Goal: Book appointment/travel/reservation

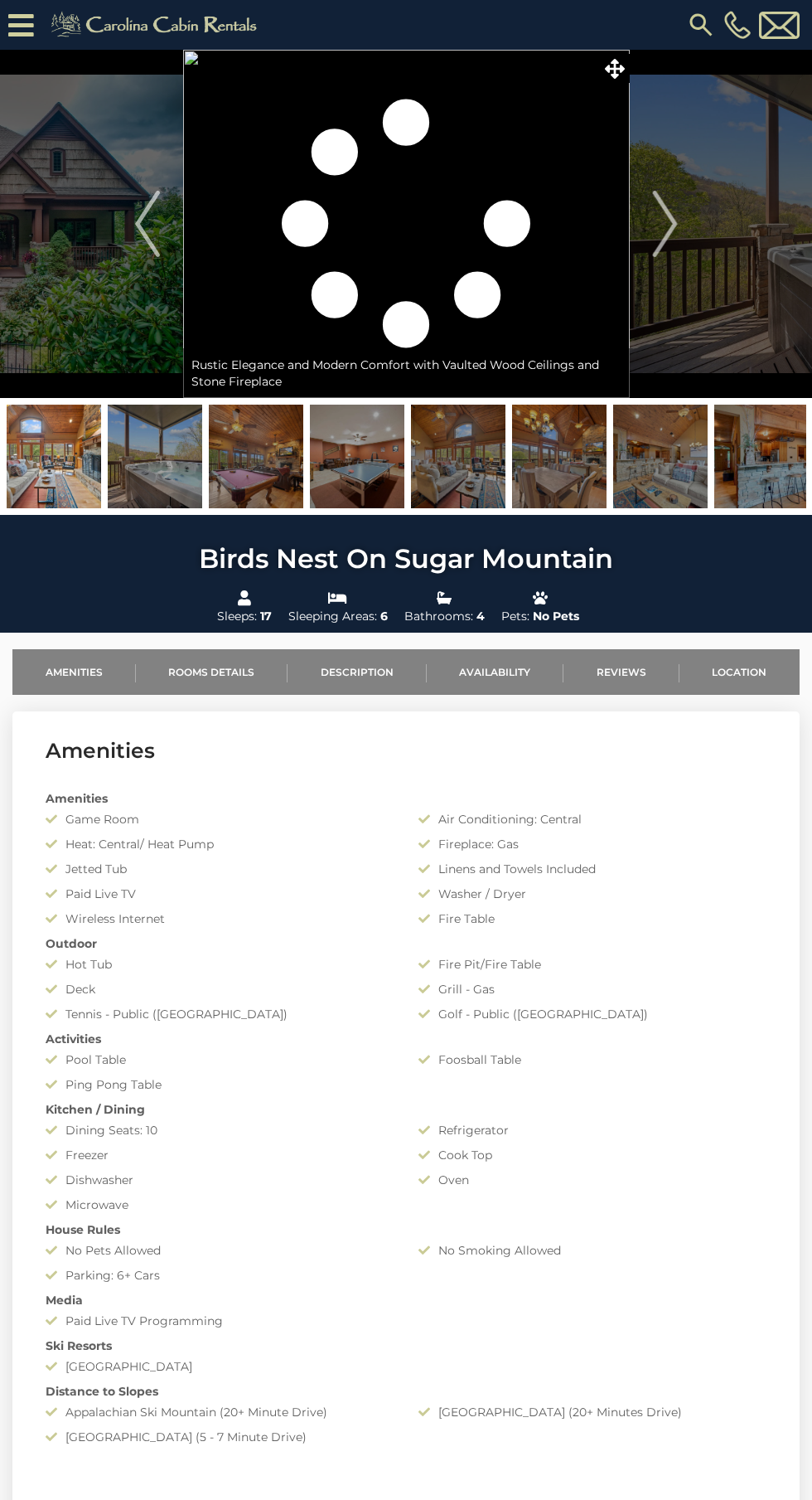
click at [673, 217] on img "Next" at bounding box center [665, 224] width 25 height 67
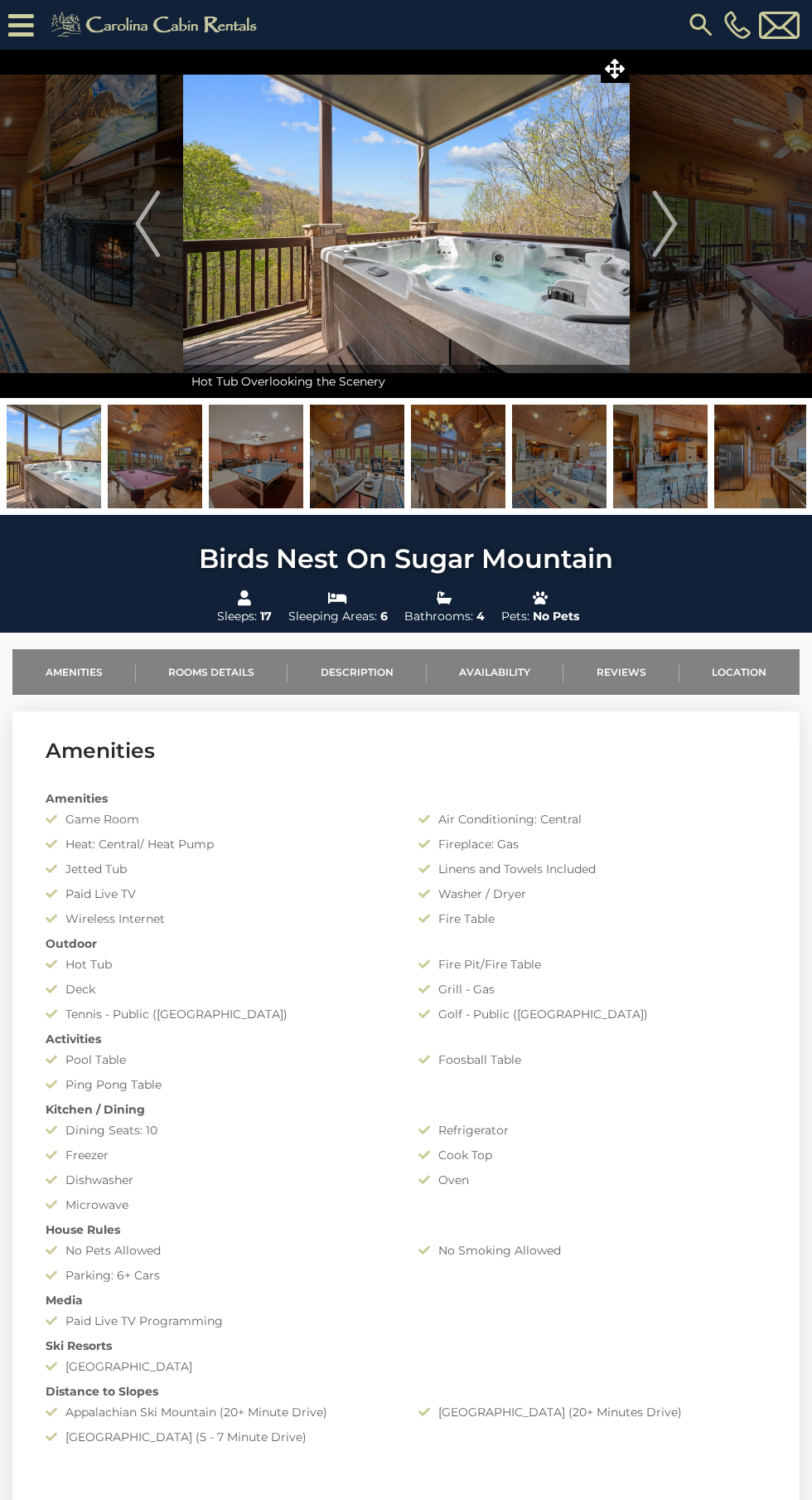
click at [672, 228] on img "Next" at bounding box center [665, 224] width 25 height 67
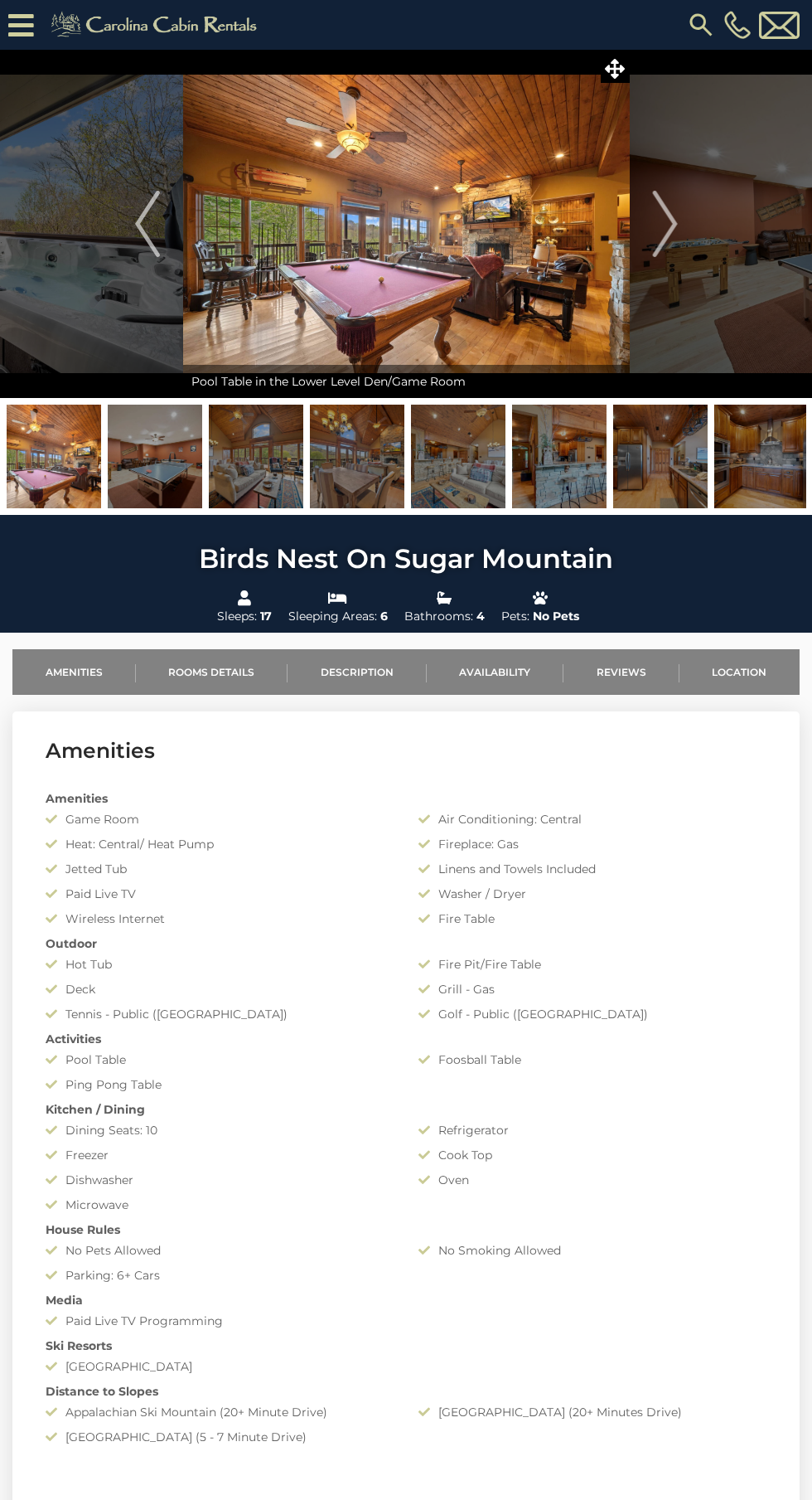
click at [678, 210] on button "Next" at bounding box center [665, 224] width 71 height 348
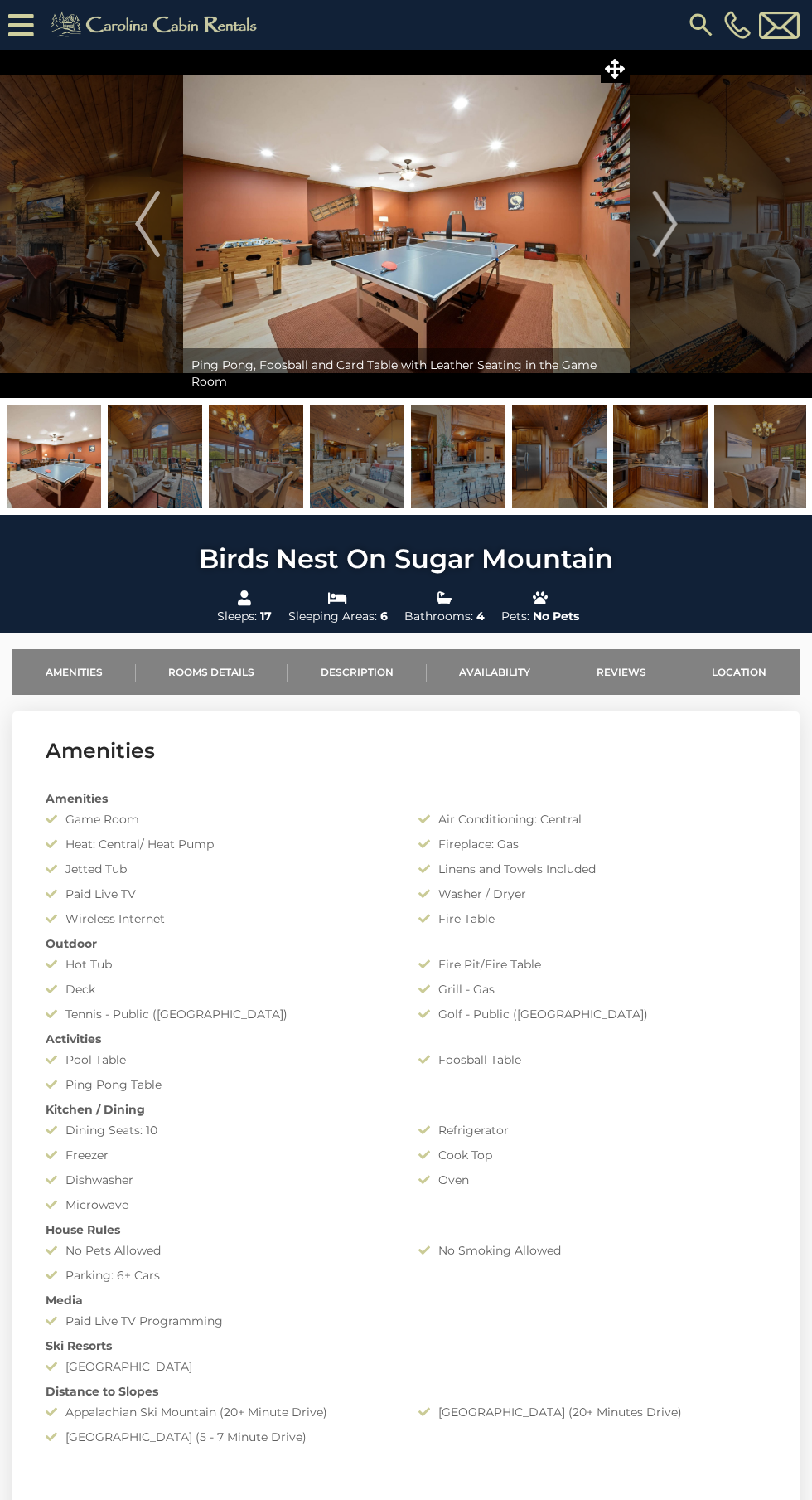
click at [644, 60] on button "Next" at bounding box center [665, 224] width 71 height 348
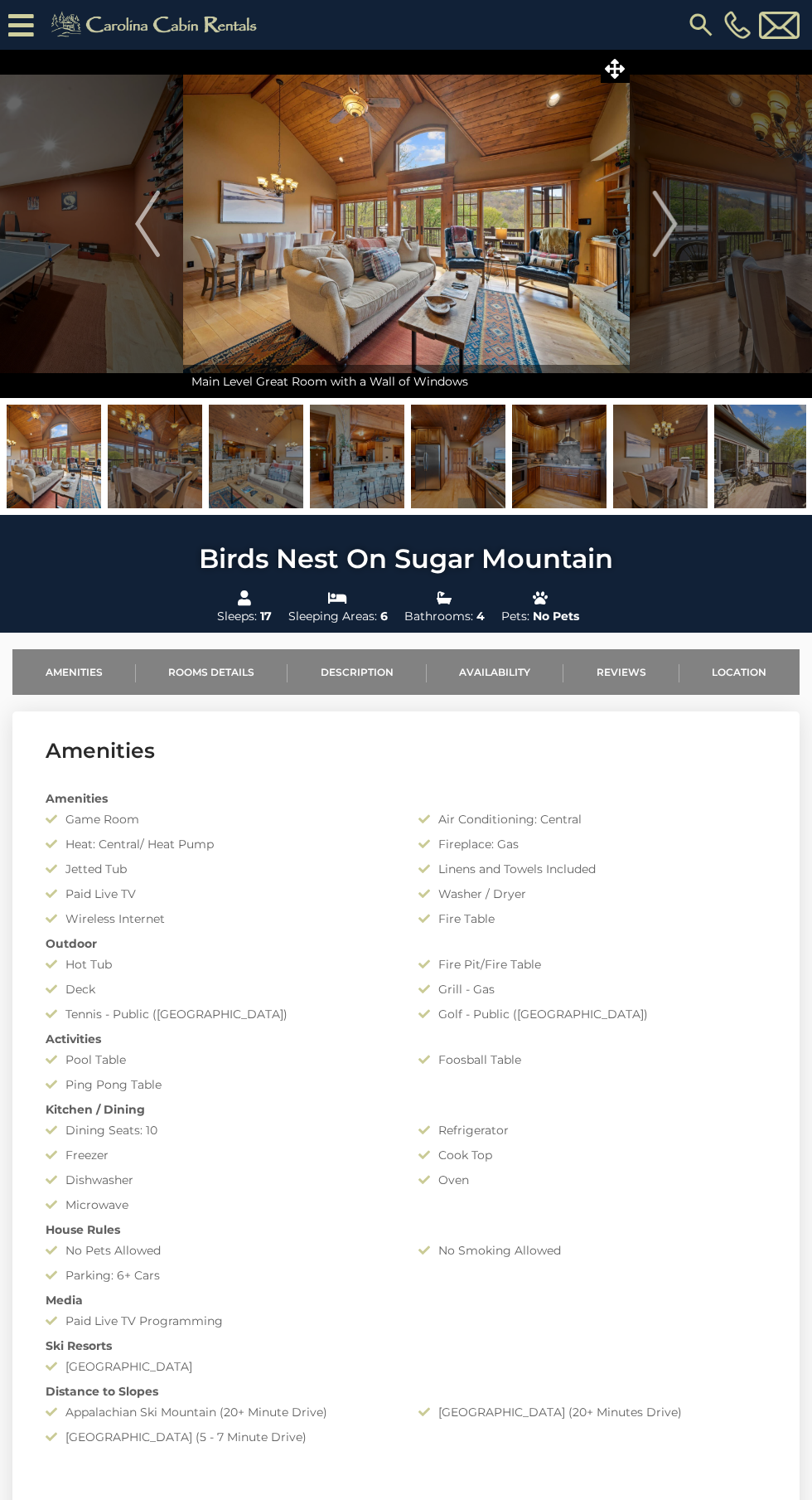
click at [615, 62] on icon at bounding box center [615, 69] width 20 height 20
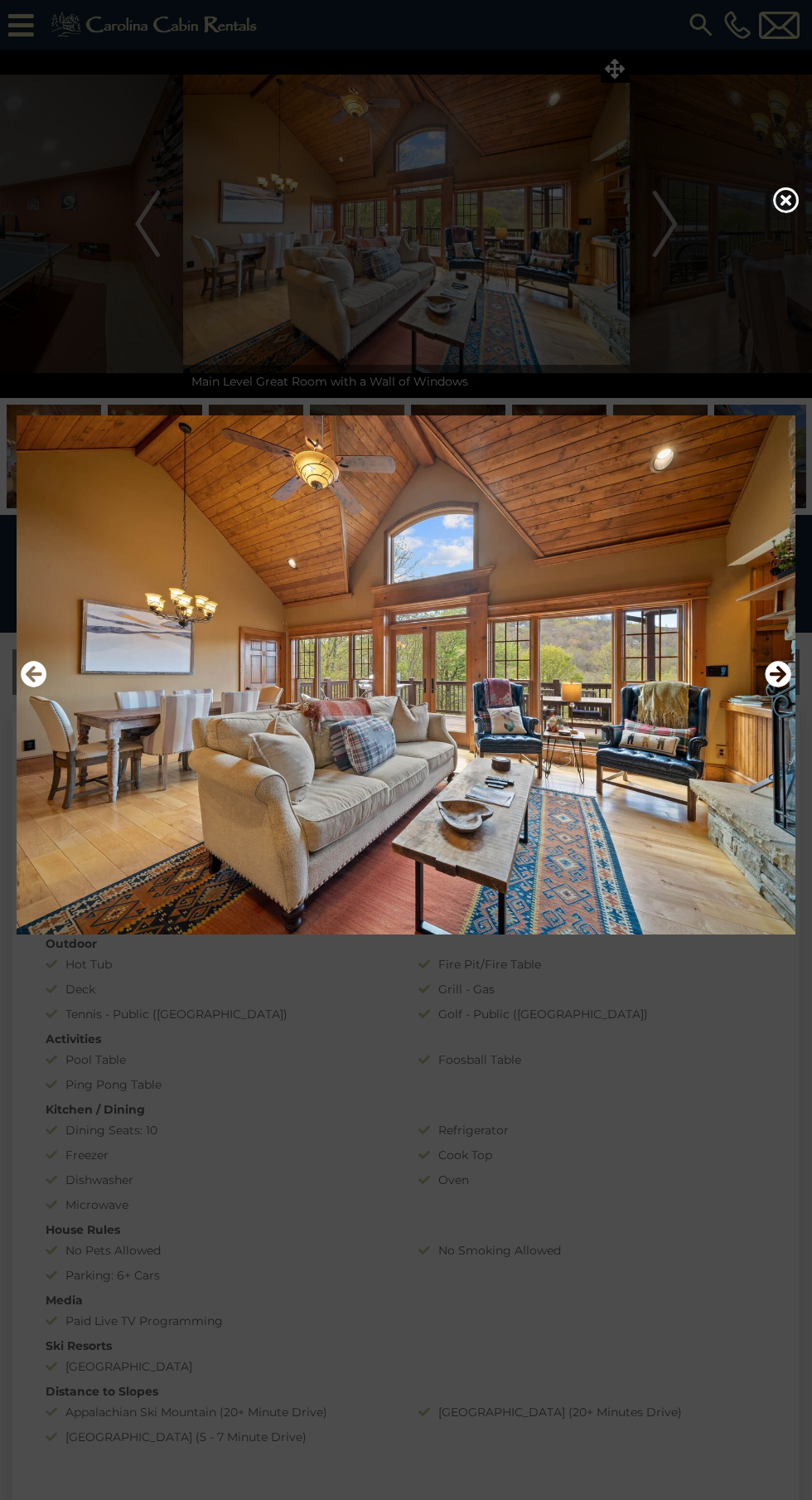
click at [773, 688] on icon "Next" at bounding box center [778, 674] width 27 height 27
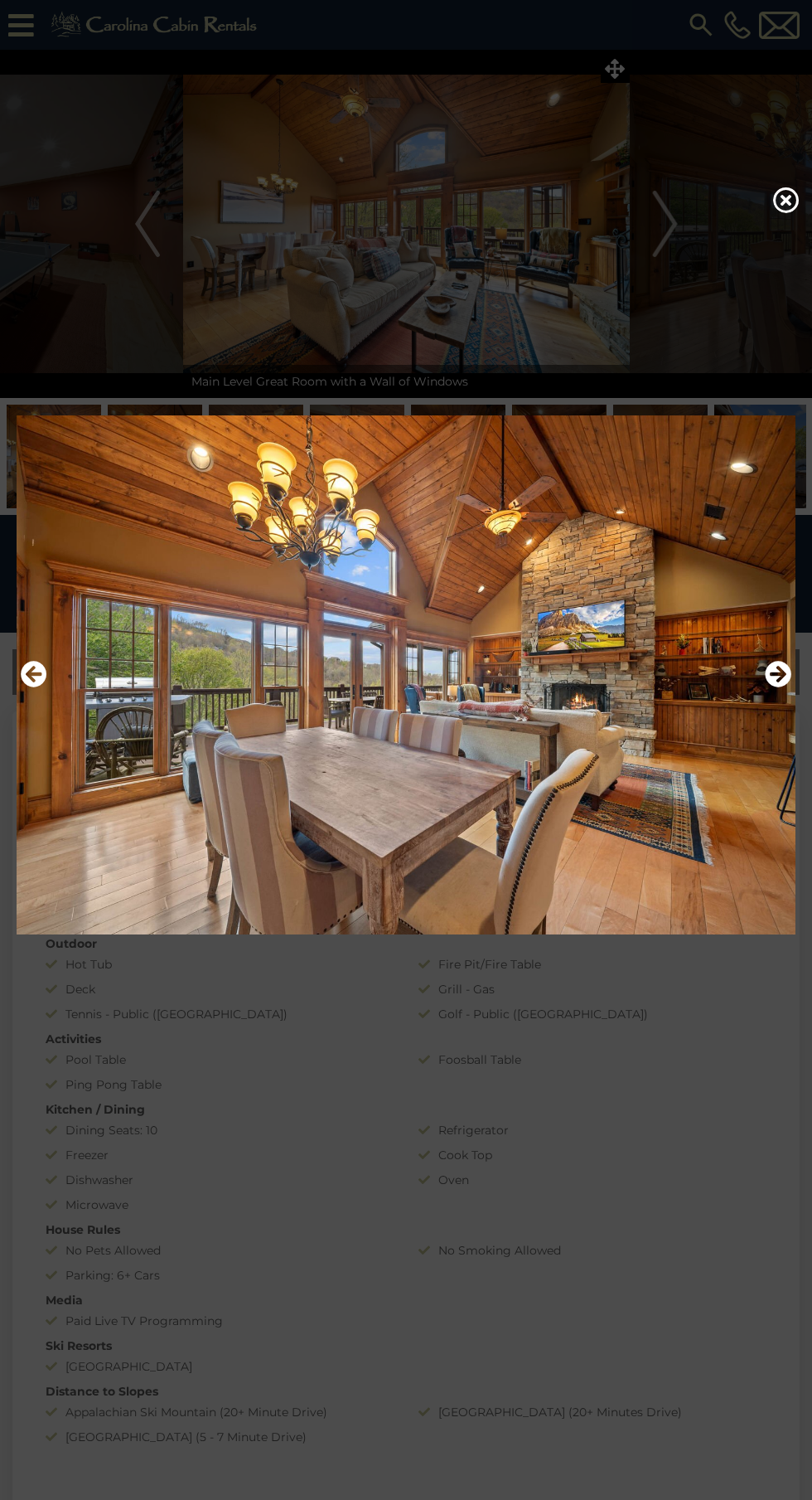
click at [774, 688] on icon "Next" at bounding box center [778, 674] width 27 height 27
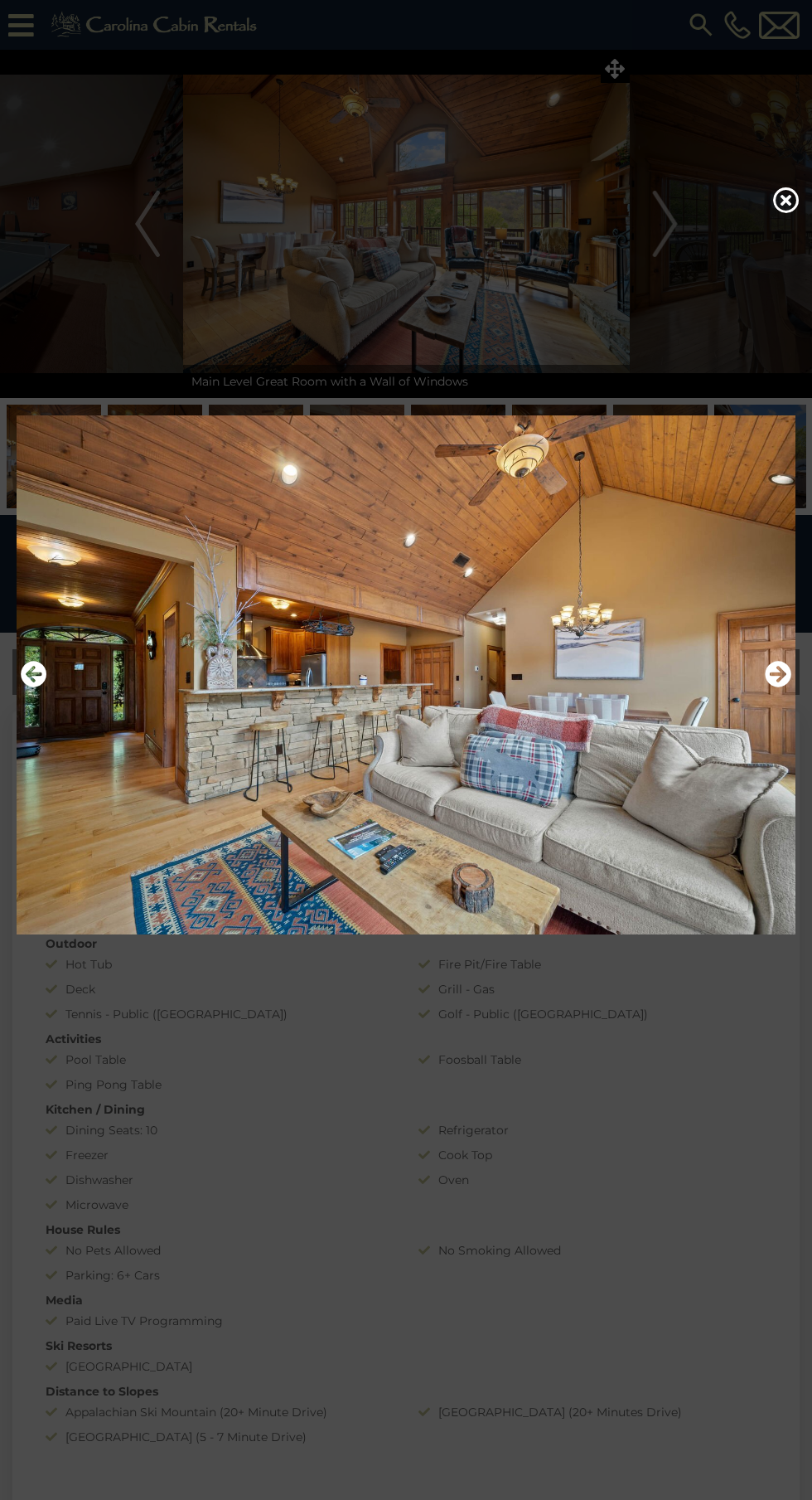
click at [770, 688] on icon "Next" at bounding box center [778, 674] width 27 height 27
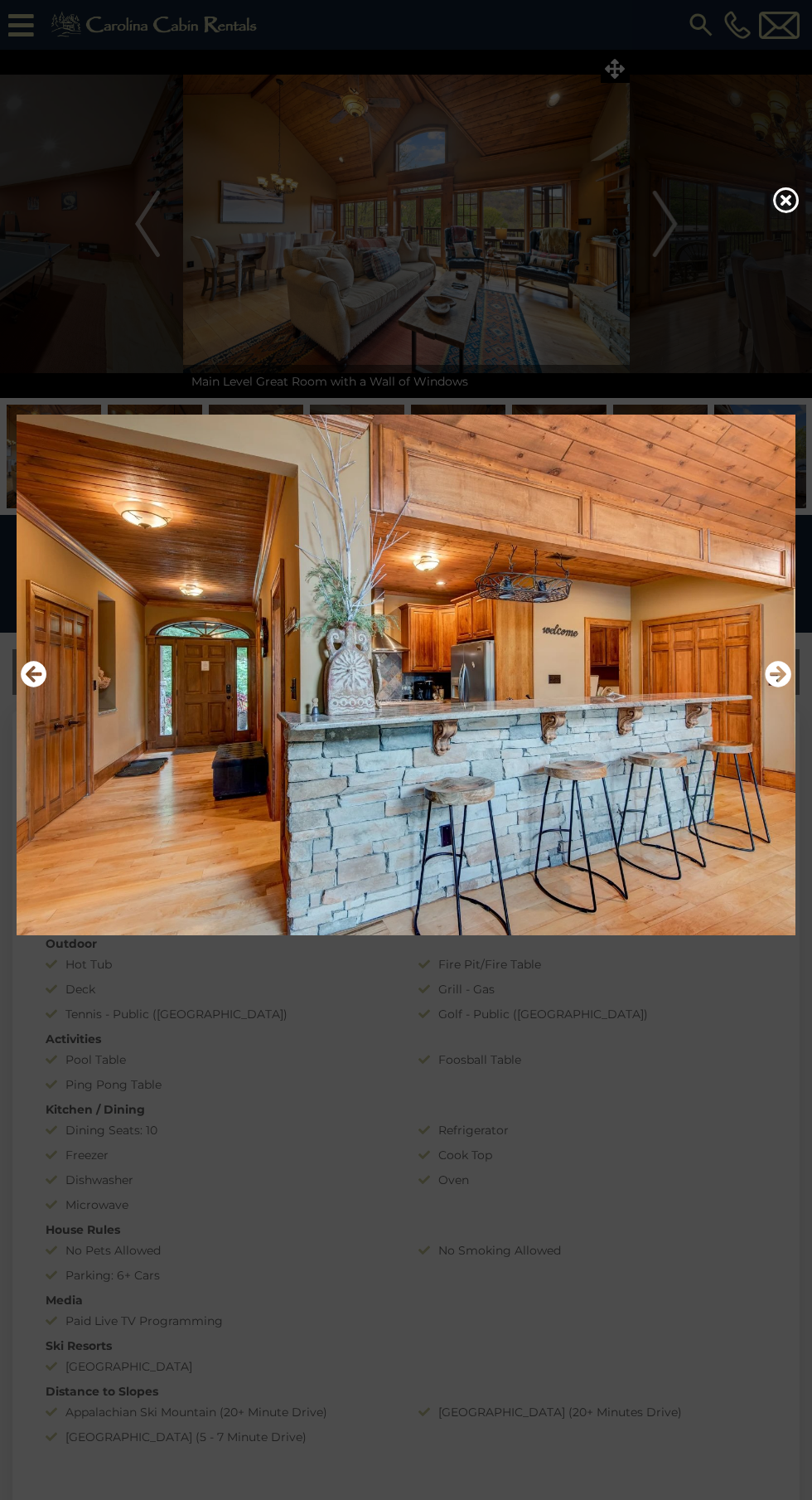
click at [773, 694] on button "Next" at bounding box center [778, 675] width 27 height 38
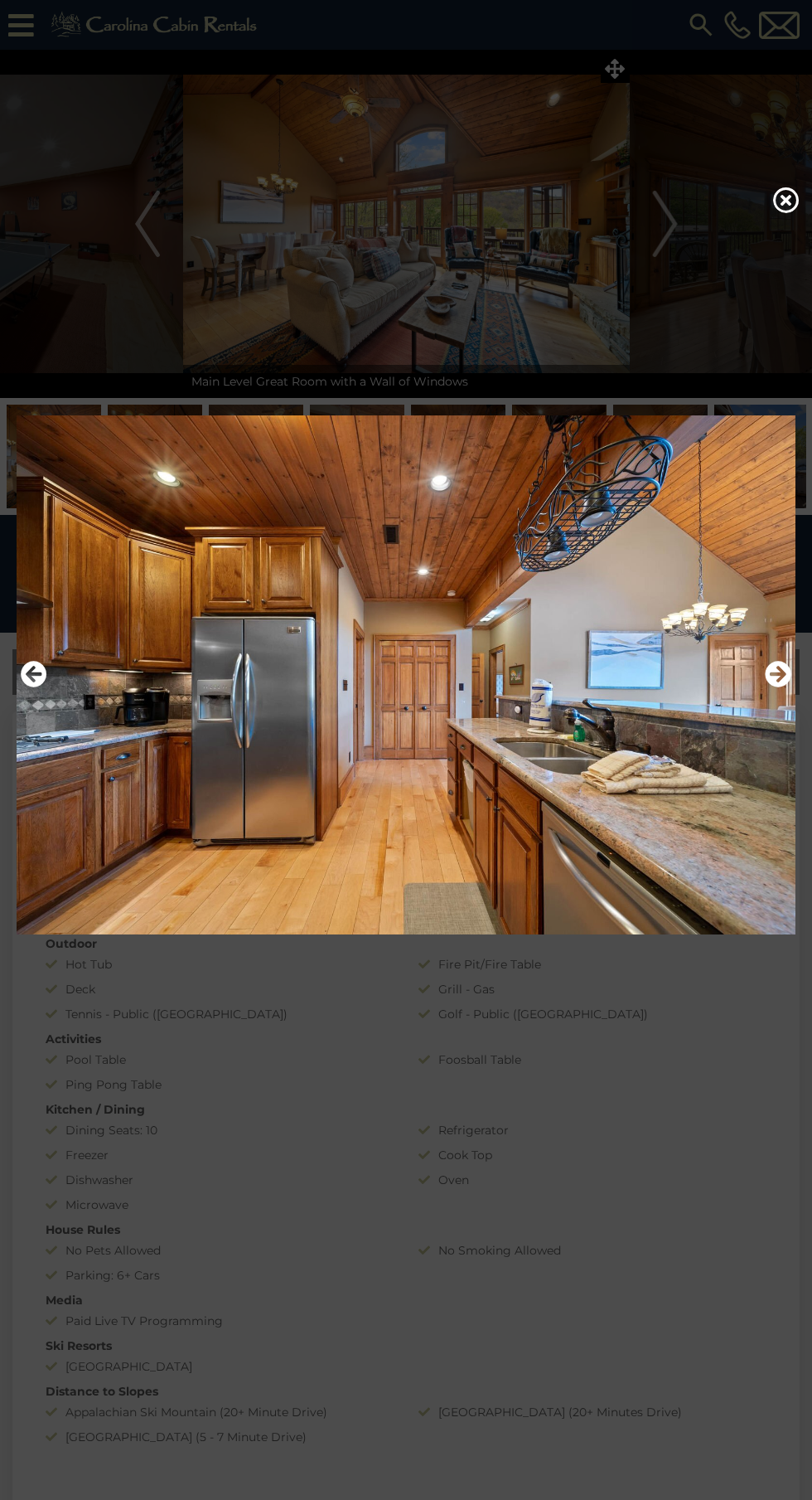
click at [769, 688] on icon "Next" at bounding box center [778, 674] width 27 height 27
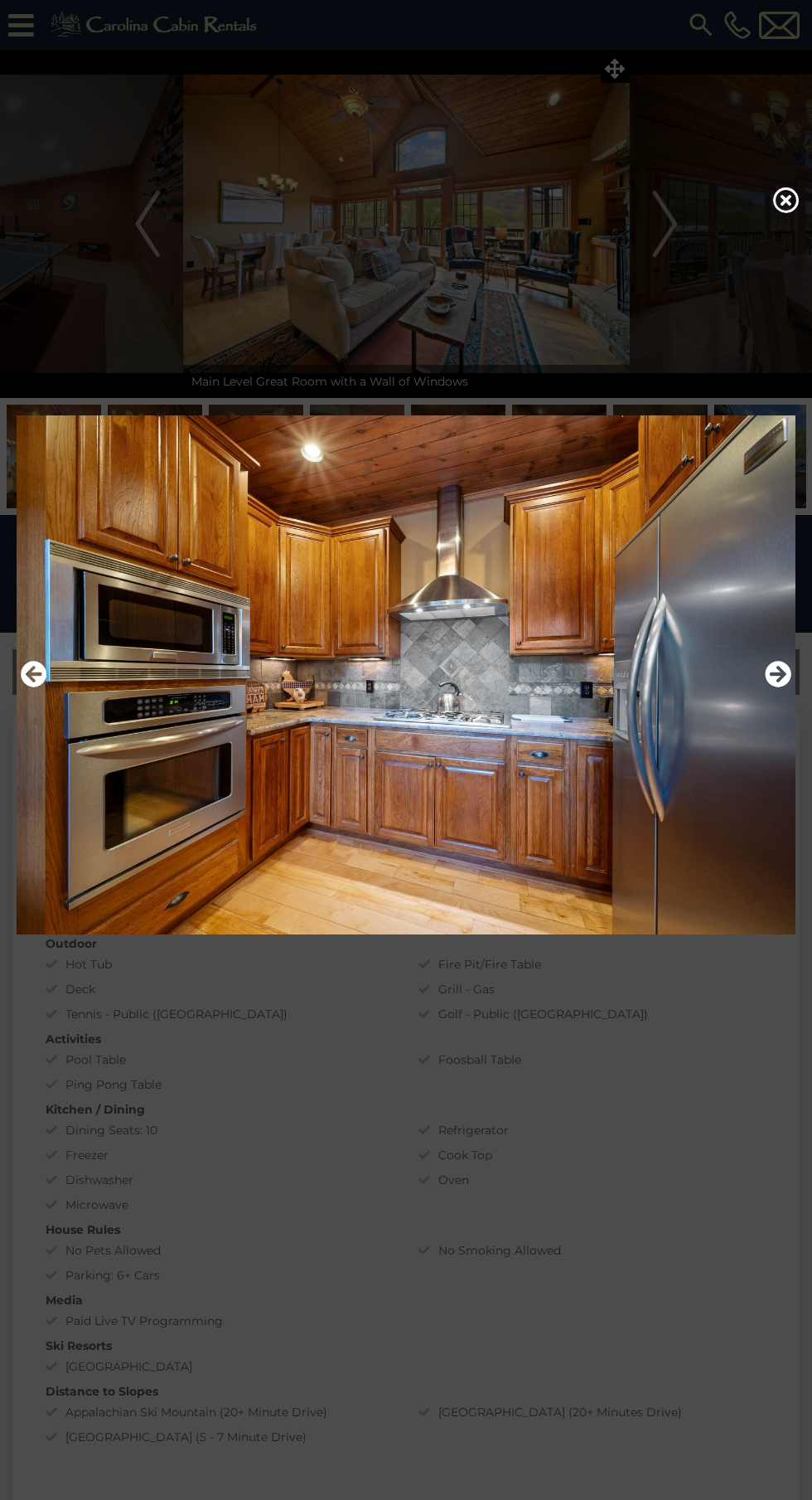
click at [765, 688] on icon "Next" at bounding box center [778, 674] width 27 height 27
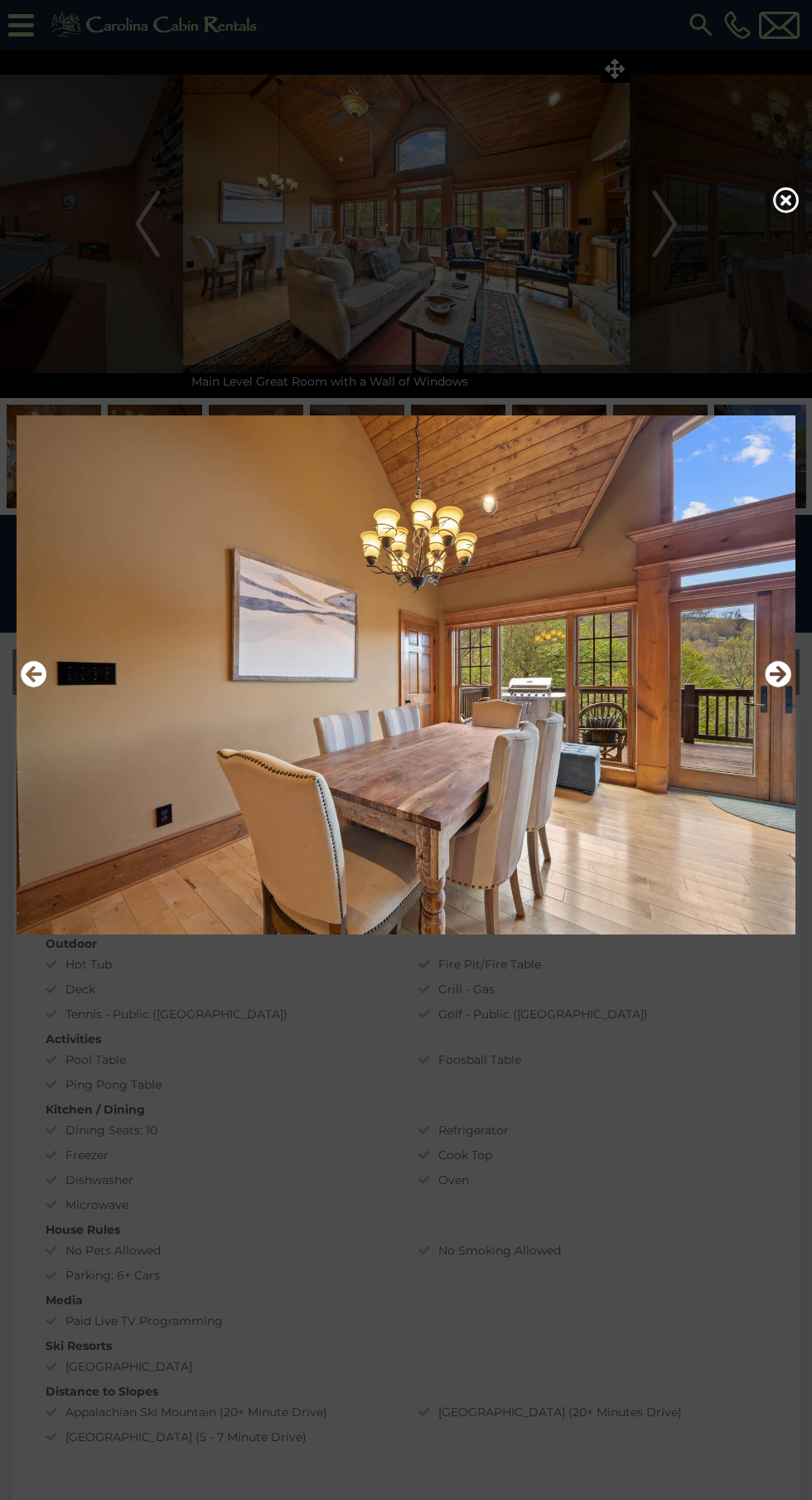
click at [777, 688] on icon "Next" at bounding box center [778, 674] width 27 height 27
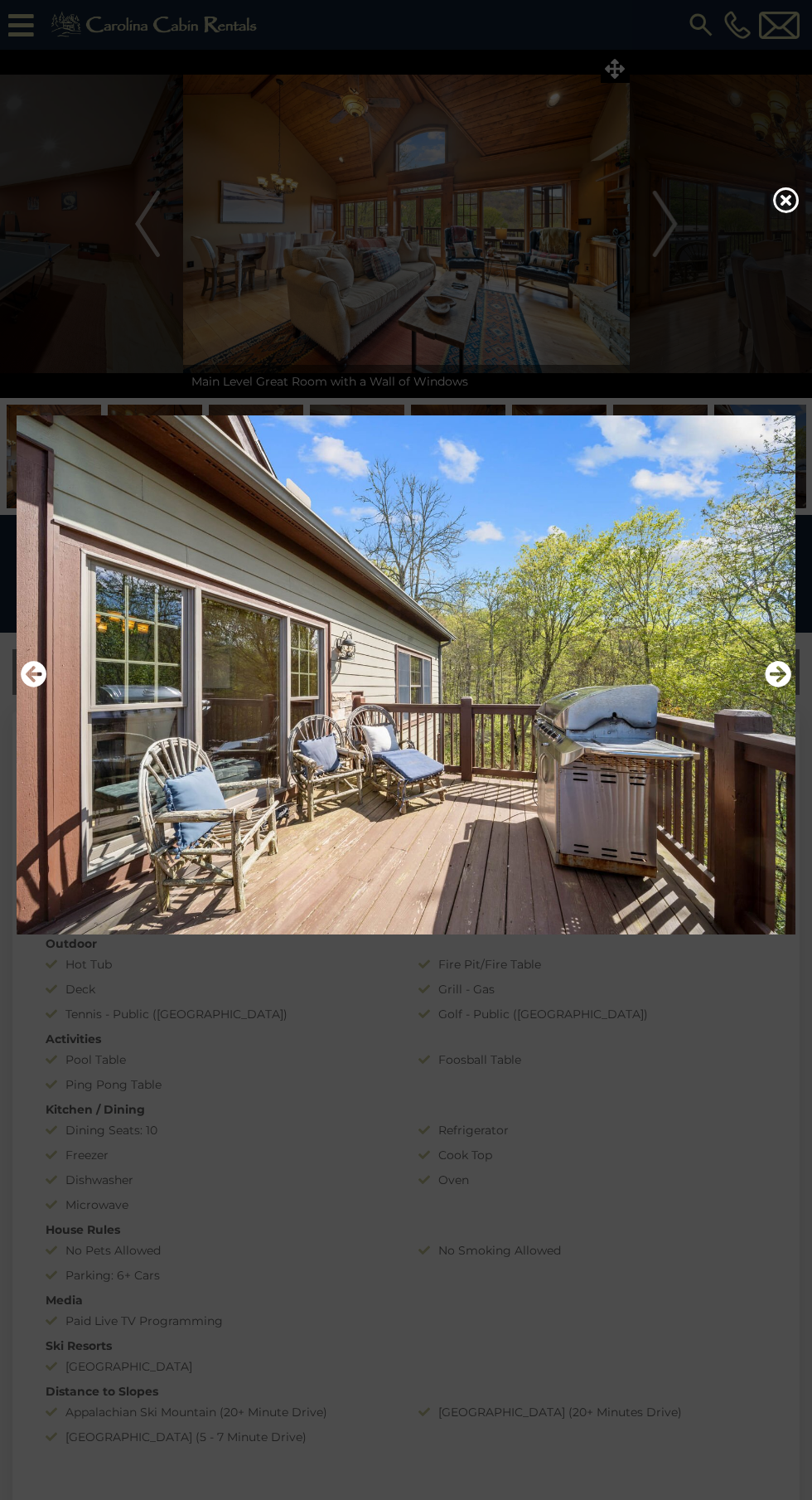
click at [777, 688] on icon "Next" at bounding box center [778, 674] width 27 height 27
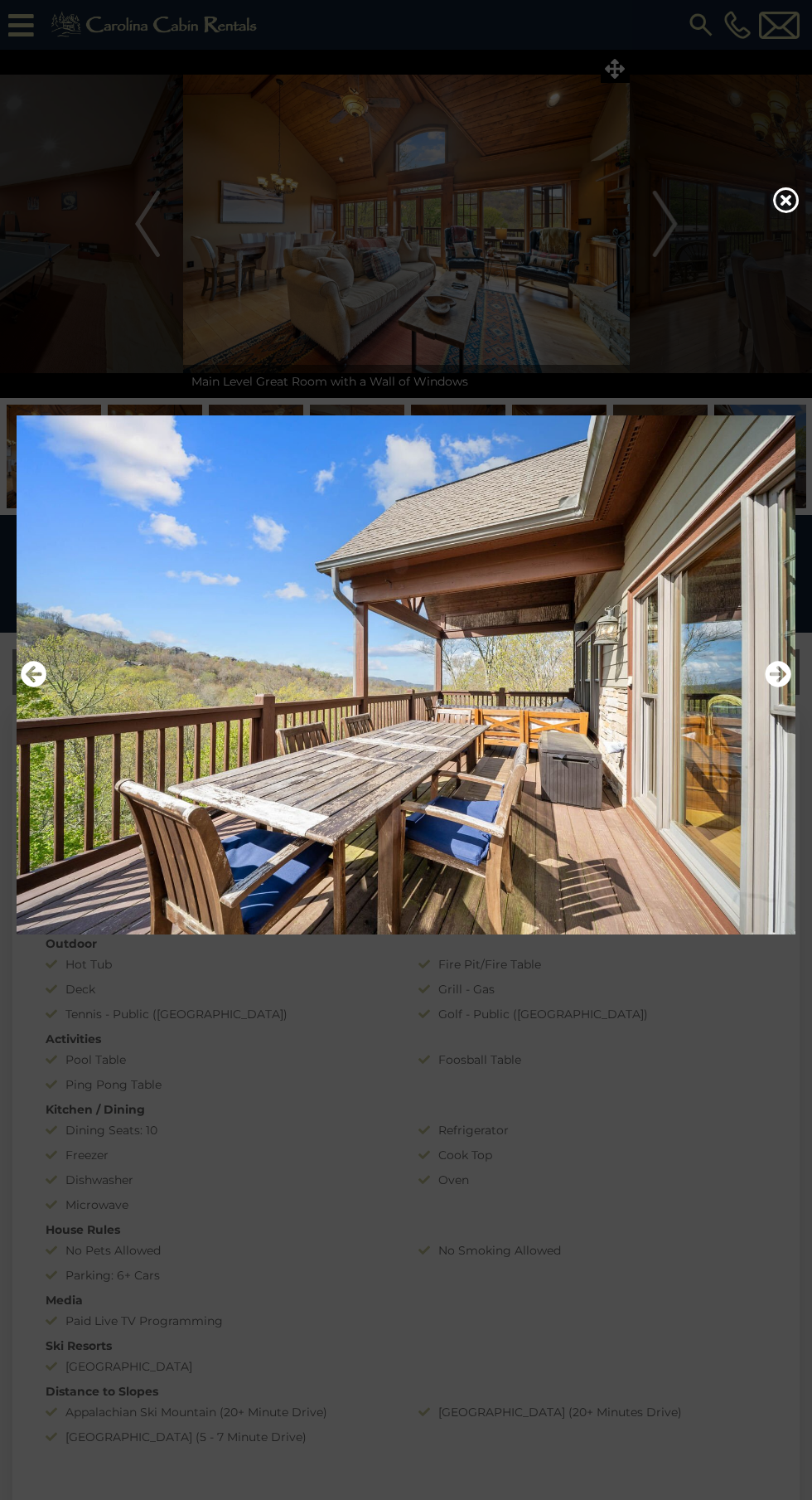
click at [769, 688] on icon "Next" at bounding box center [778, 674] width 27 height 27
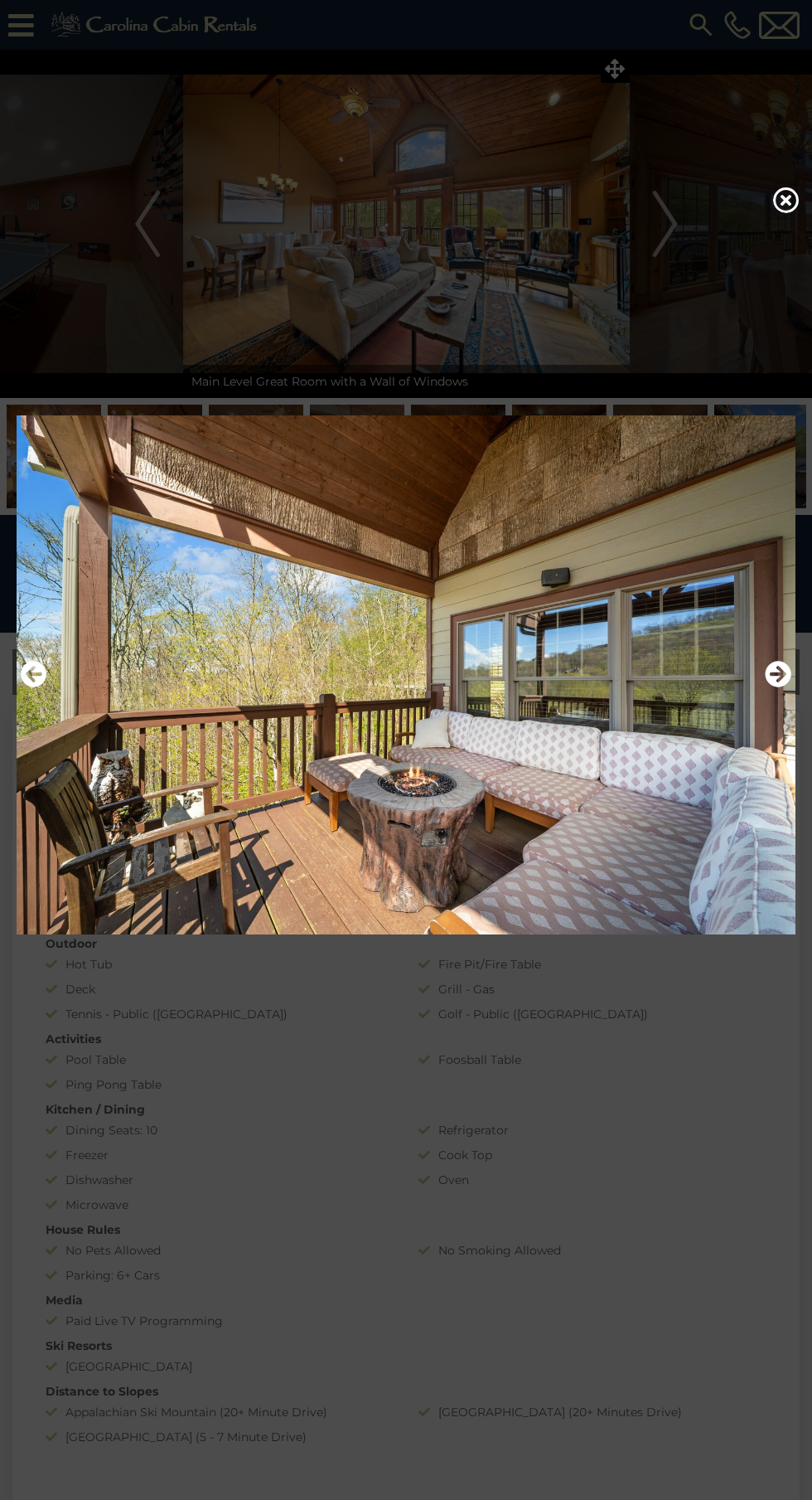
click at [771, 688] on icon "Next" at bounding box center [778, 674] width 27 height 27
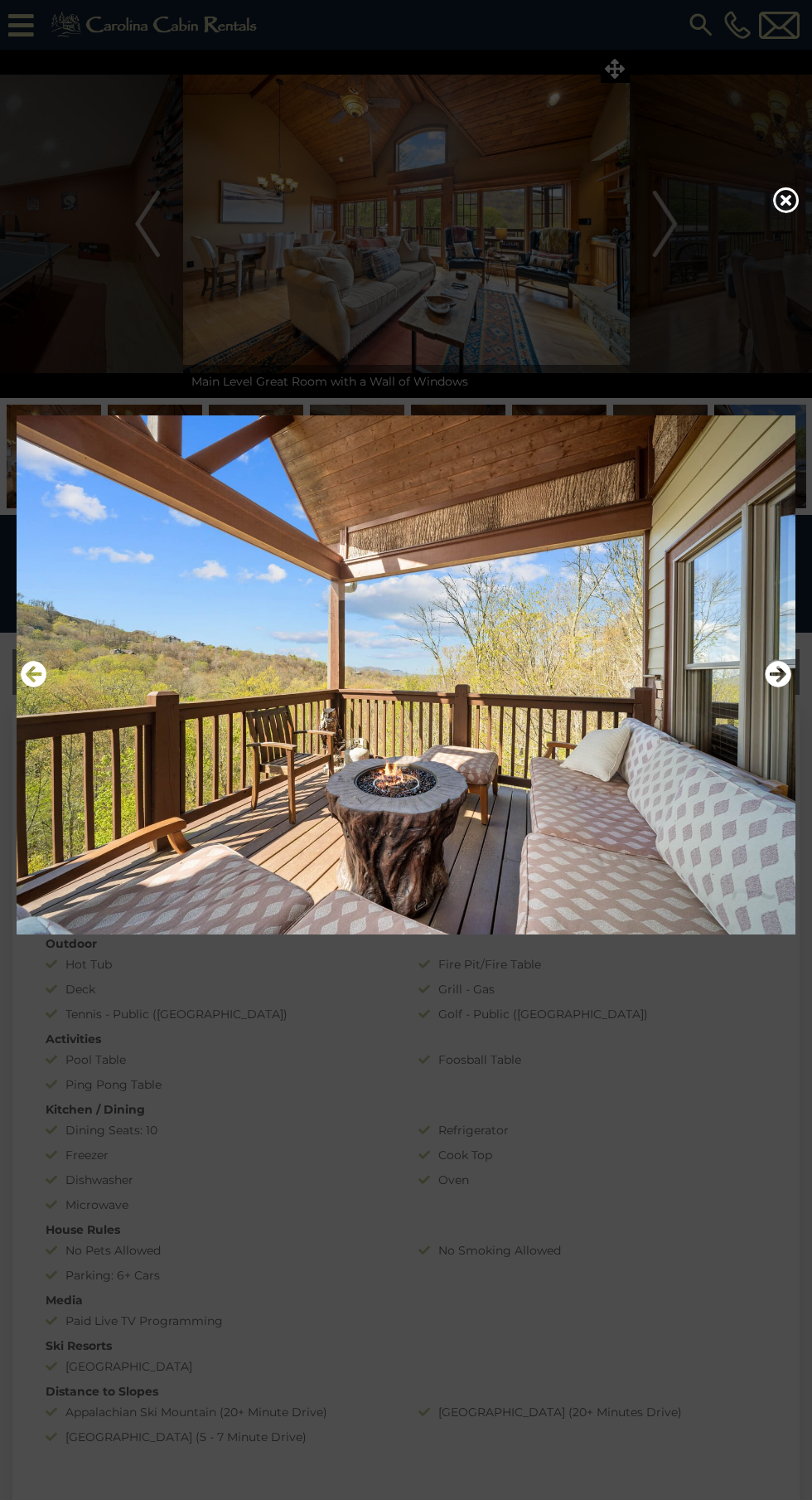
click at [768, 688] on icon "Next" at bounding box center [778, 674] width 27 height 27
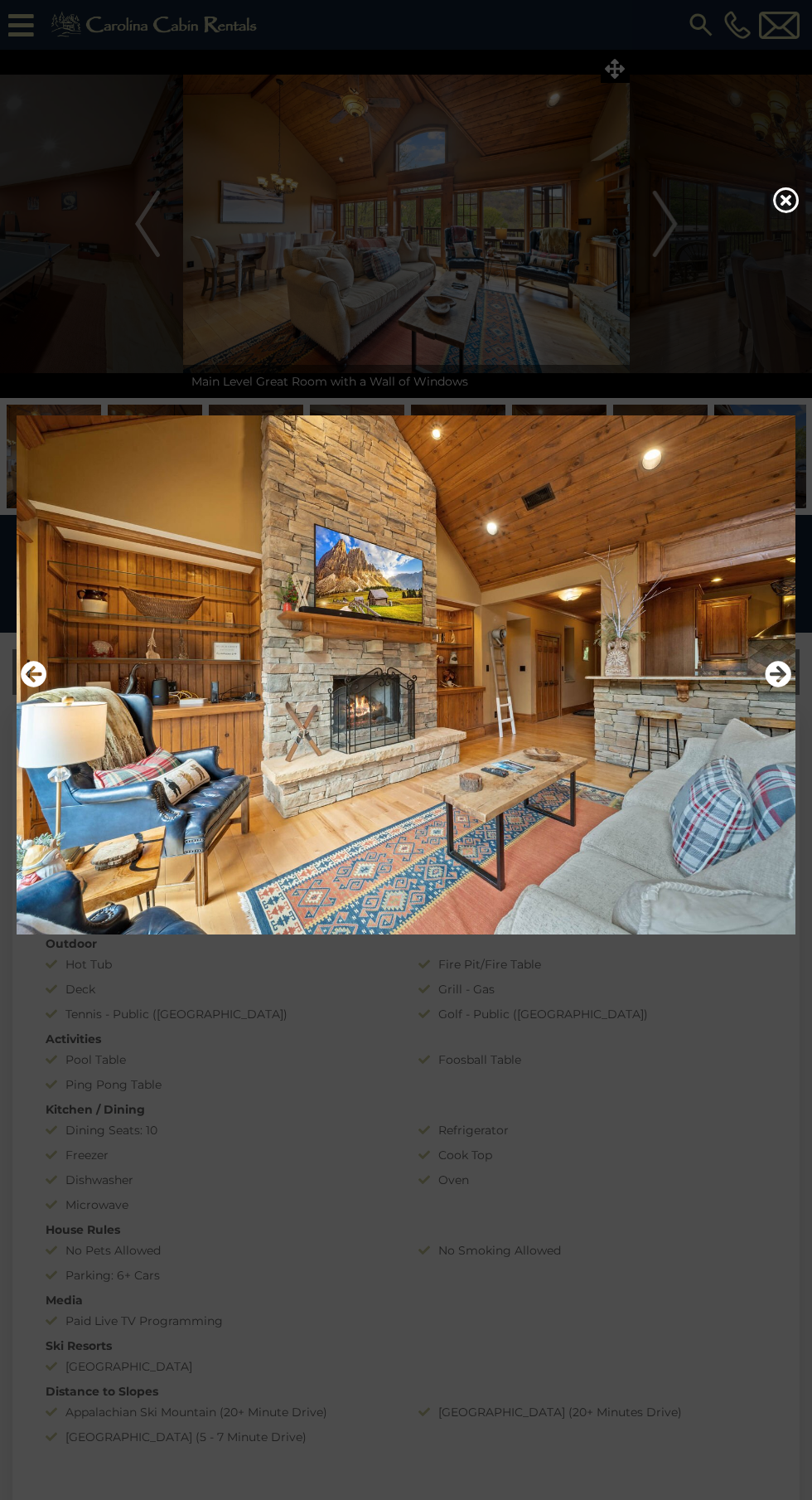
click at [770, 688] on icon "Next" at bounding box center [778, 674] width 27 height 27
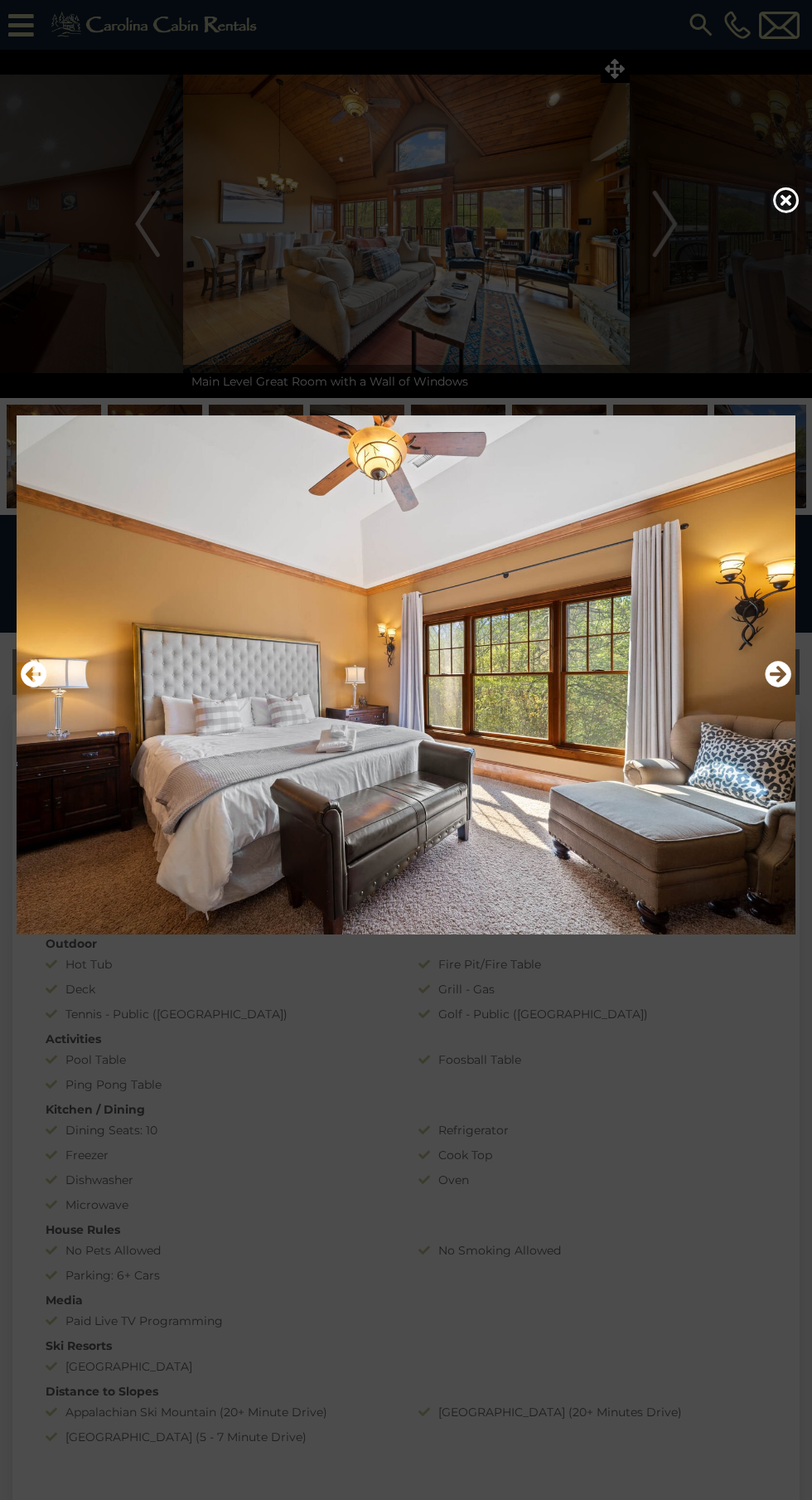
click at [33, 688] on icon "Previous" at bounding box center [34, 674] width 27 height 27
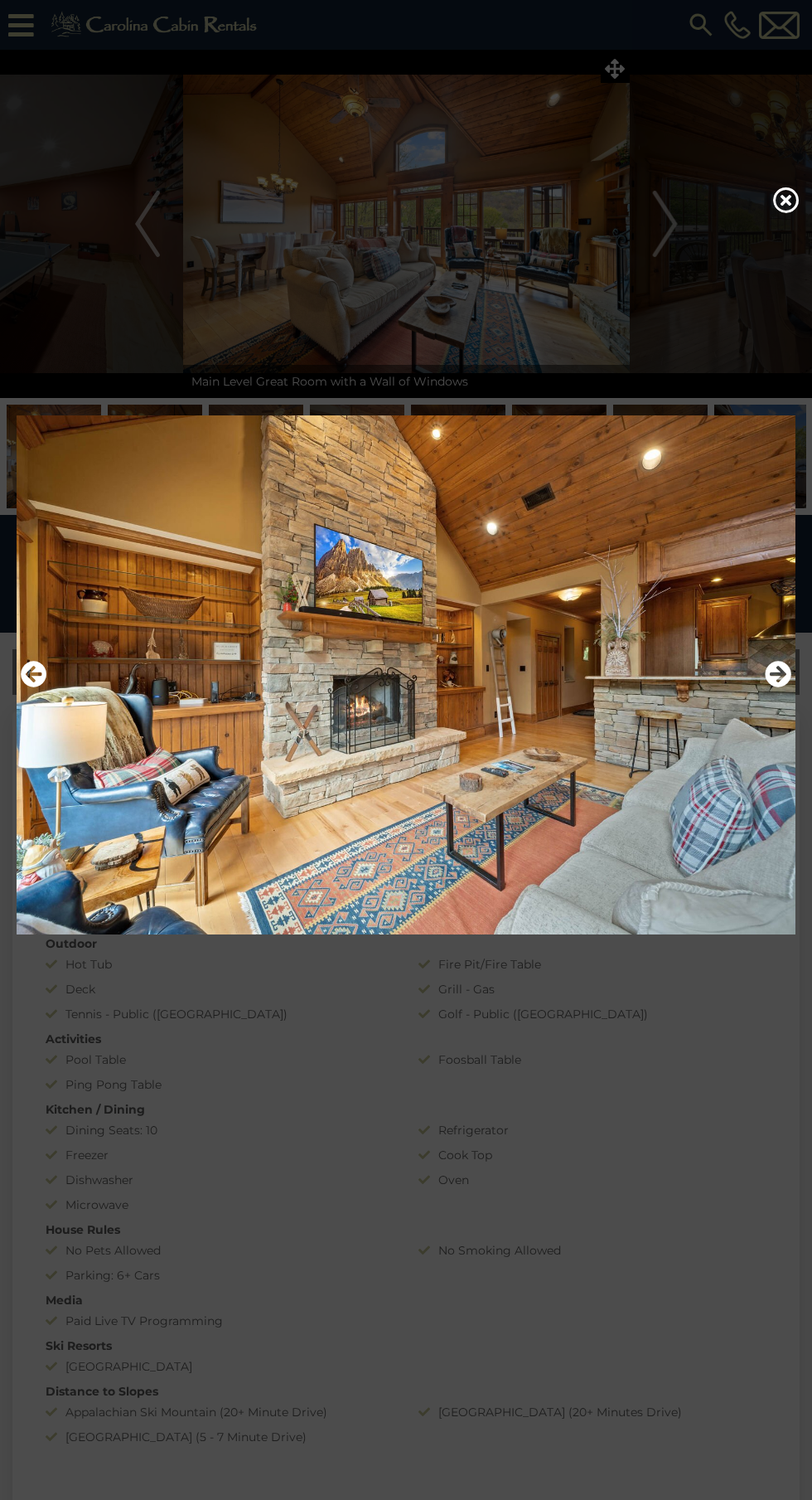
click at [761, 741] on img at bounding box center [406, 674] width 779 height 767
click at [756, 702] on img at bounding box center [406, 674] width 779 height 767
click at [768, 694] on img at bounding box center [406, 674] width 779 height 767
click at [769, 688] on icon "Next" at bounding box center [778, 674] width 27 height 27
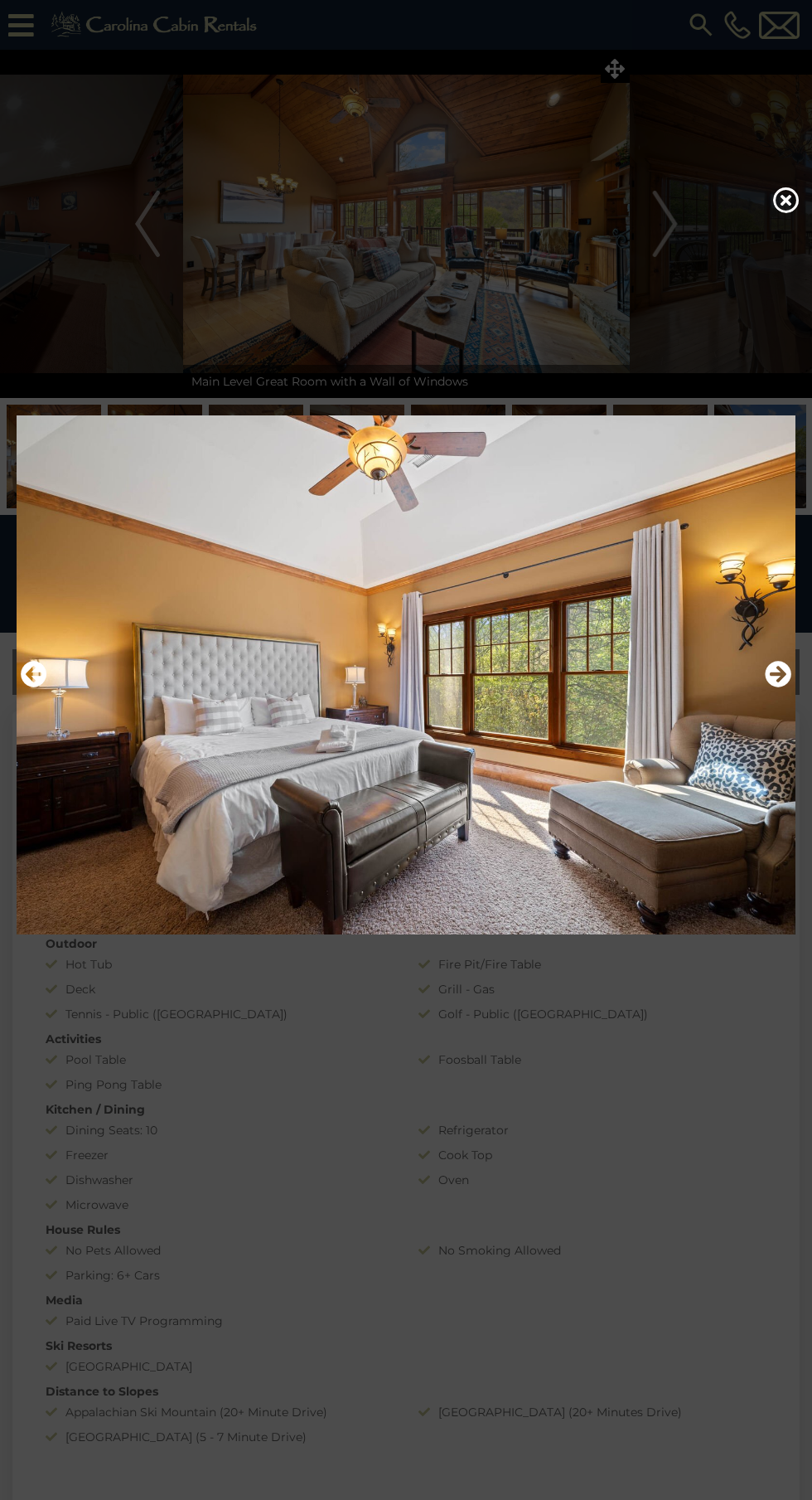
click at [774, 688] on icon "Next" at bounding box center [778, 674] width 27 height 27
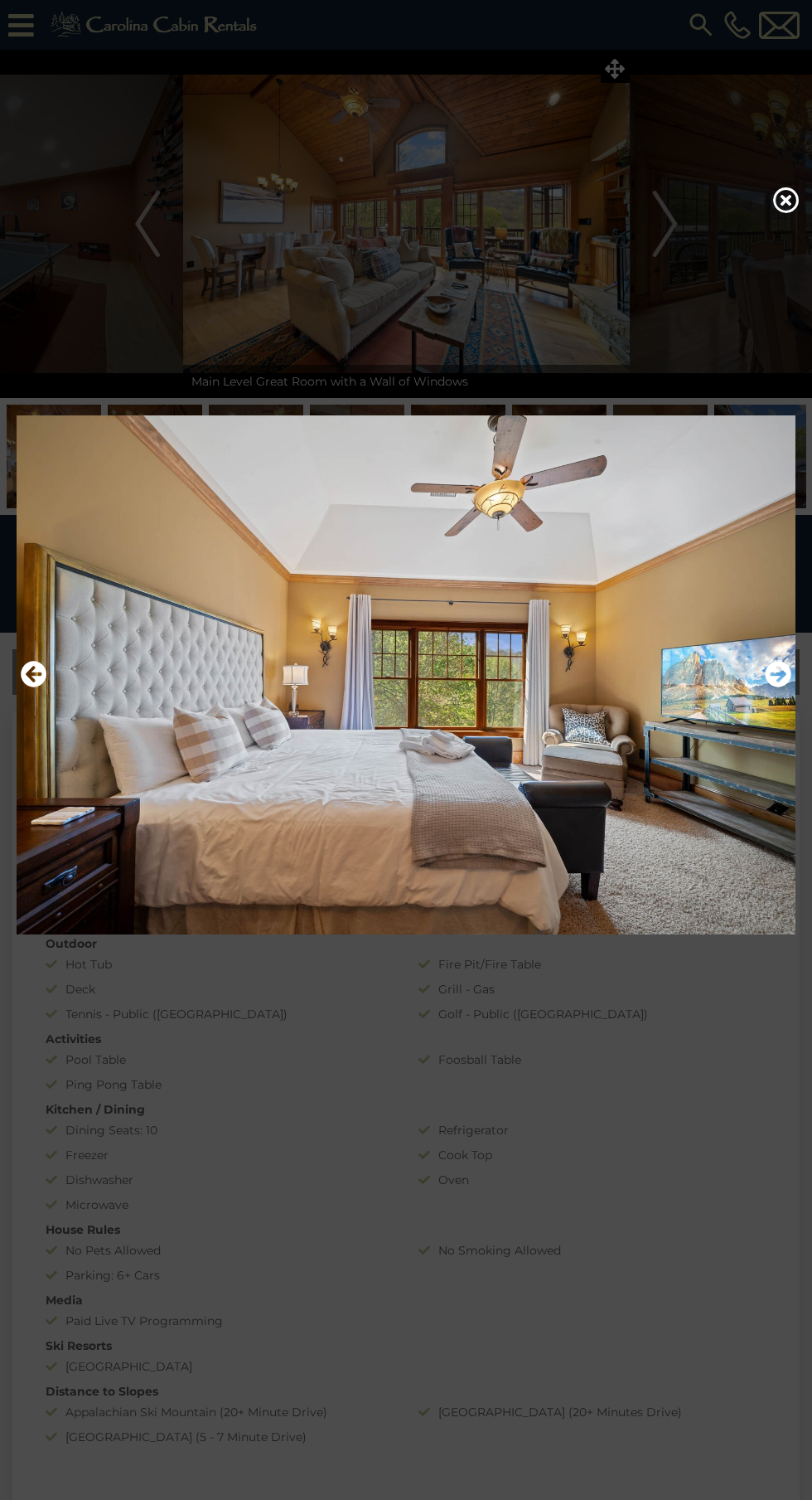
click at [773, 694] on button "Next" at bounding box center [778, 675] width 27 height 38
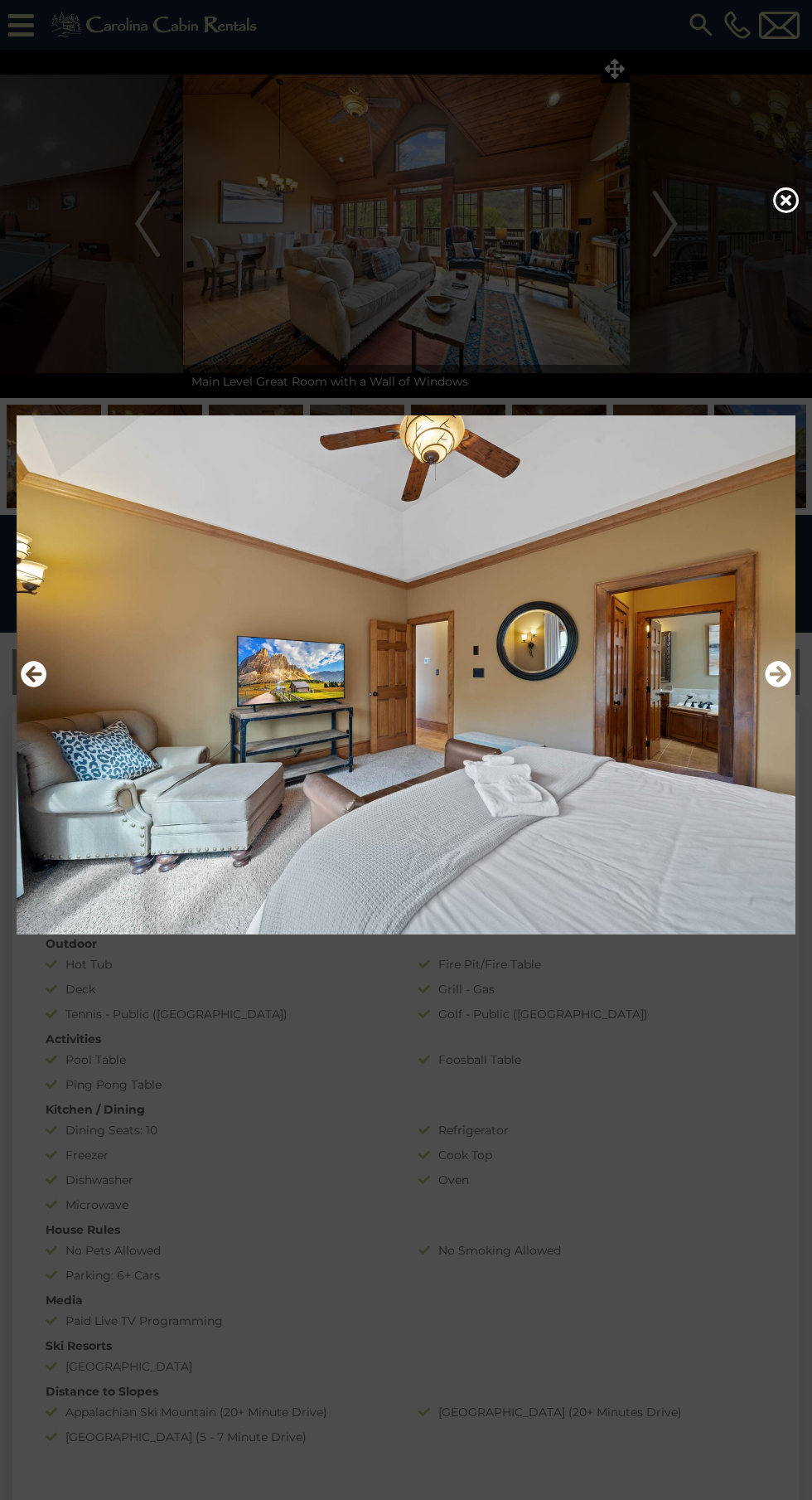
click at [771, 763] on img at bounding box center [406, 674] width 779 height 767
click at [776, 688] on icon "Next" at bounding box center [778, 674] width 27 height 27
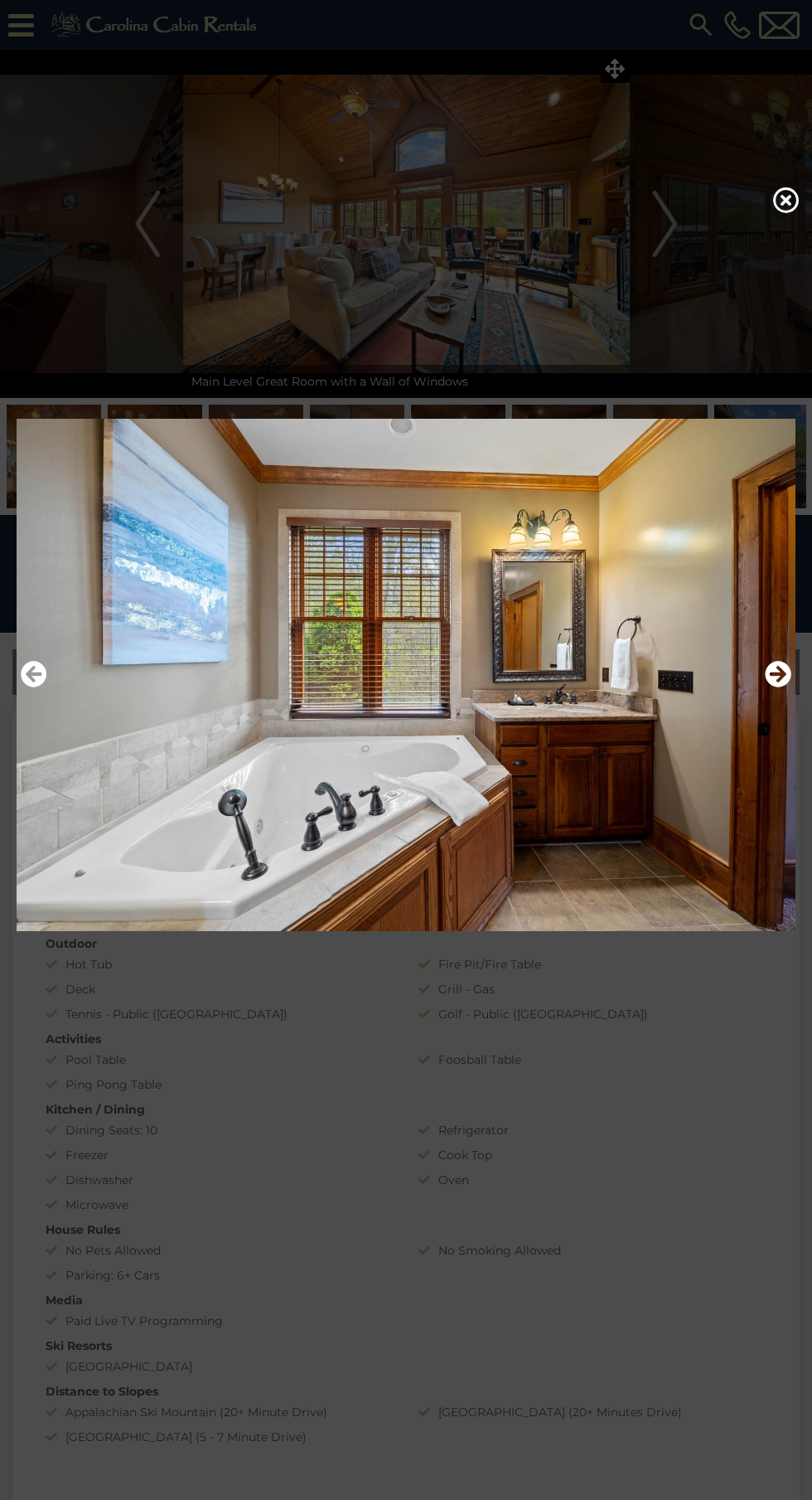
click at [770, 688] on icon "Next" at bounding box center [778, 674] width 27 height 27
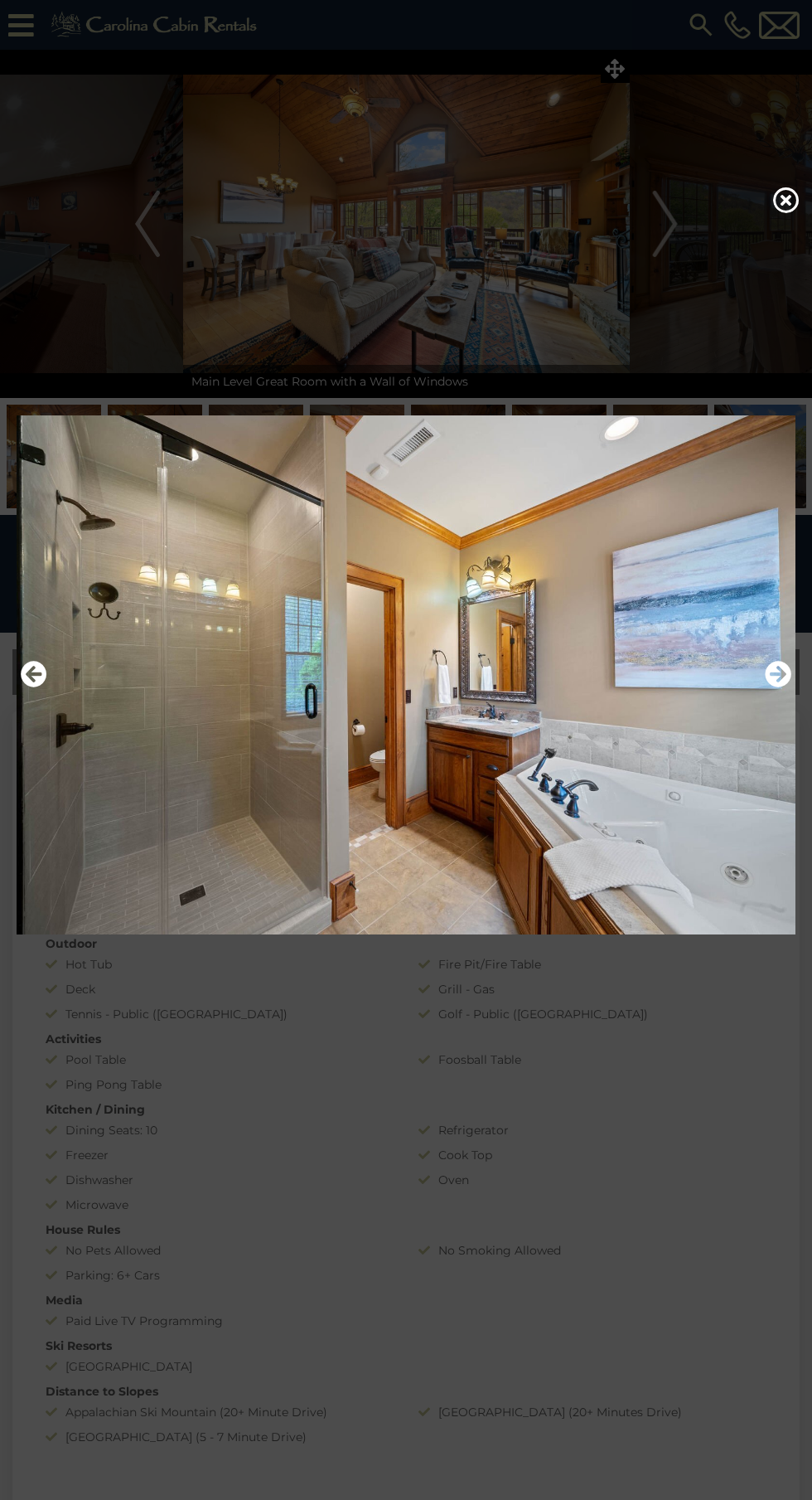
click at [770, 688] on icon "Next" at bounding box center [778, 674] width 27 height 27
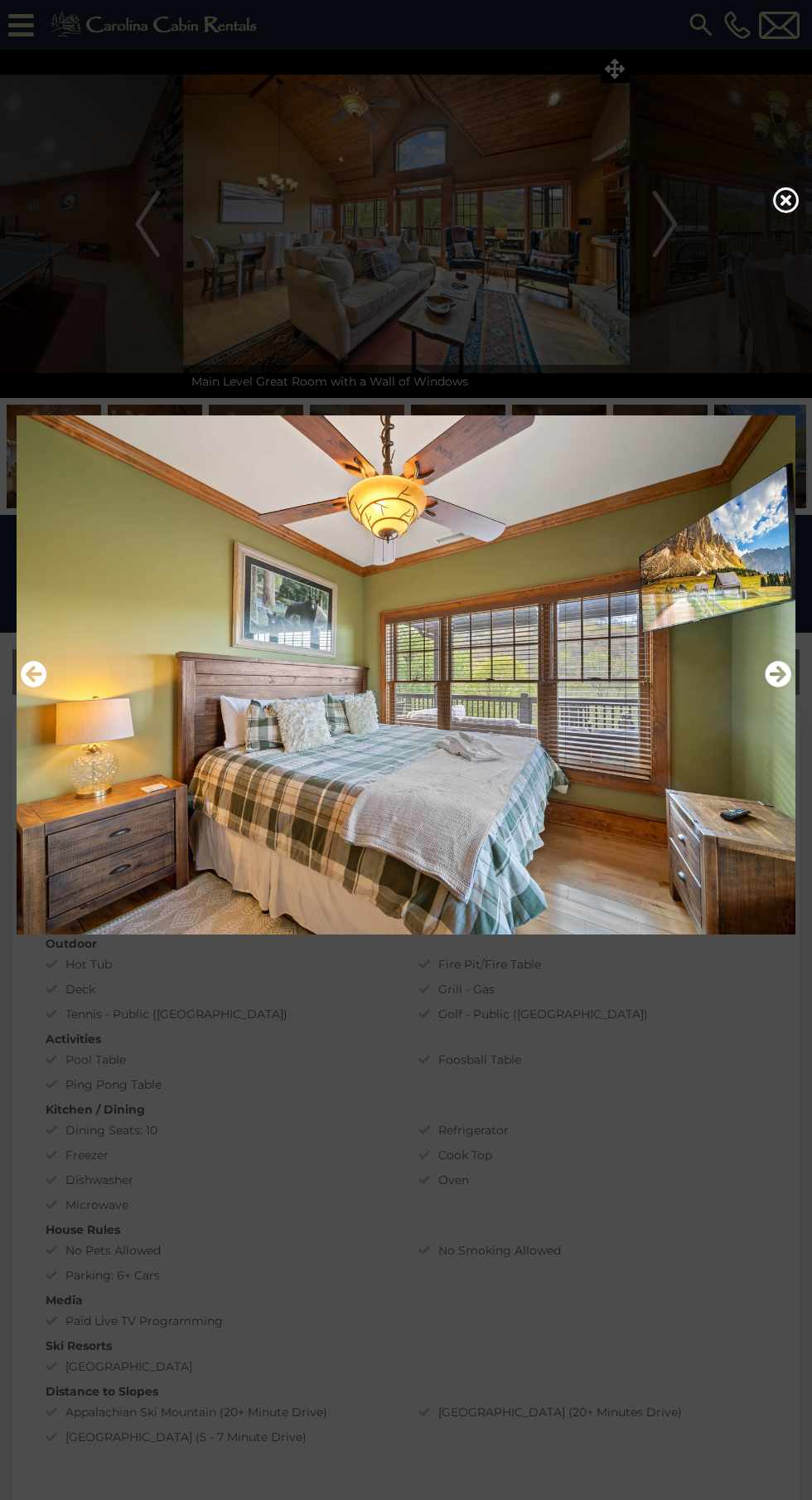
click at [772, 688] on icon "Next" at bounding box center [778, 674] width 27 height 27
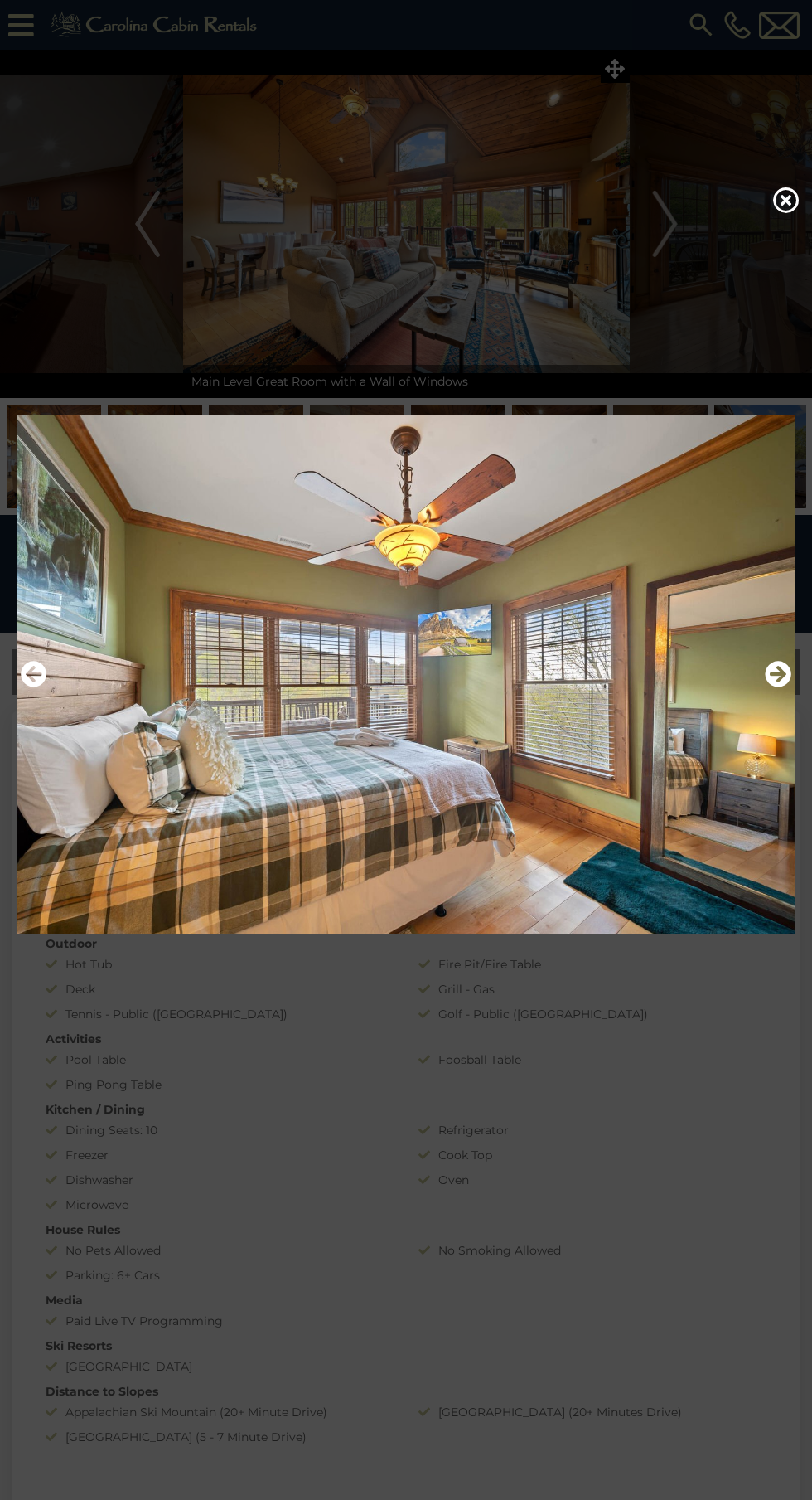
click at [773, 688] on icon "Next" at bounding box center [778, 674] width 27 height 27
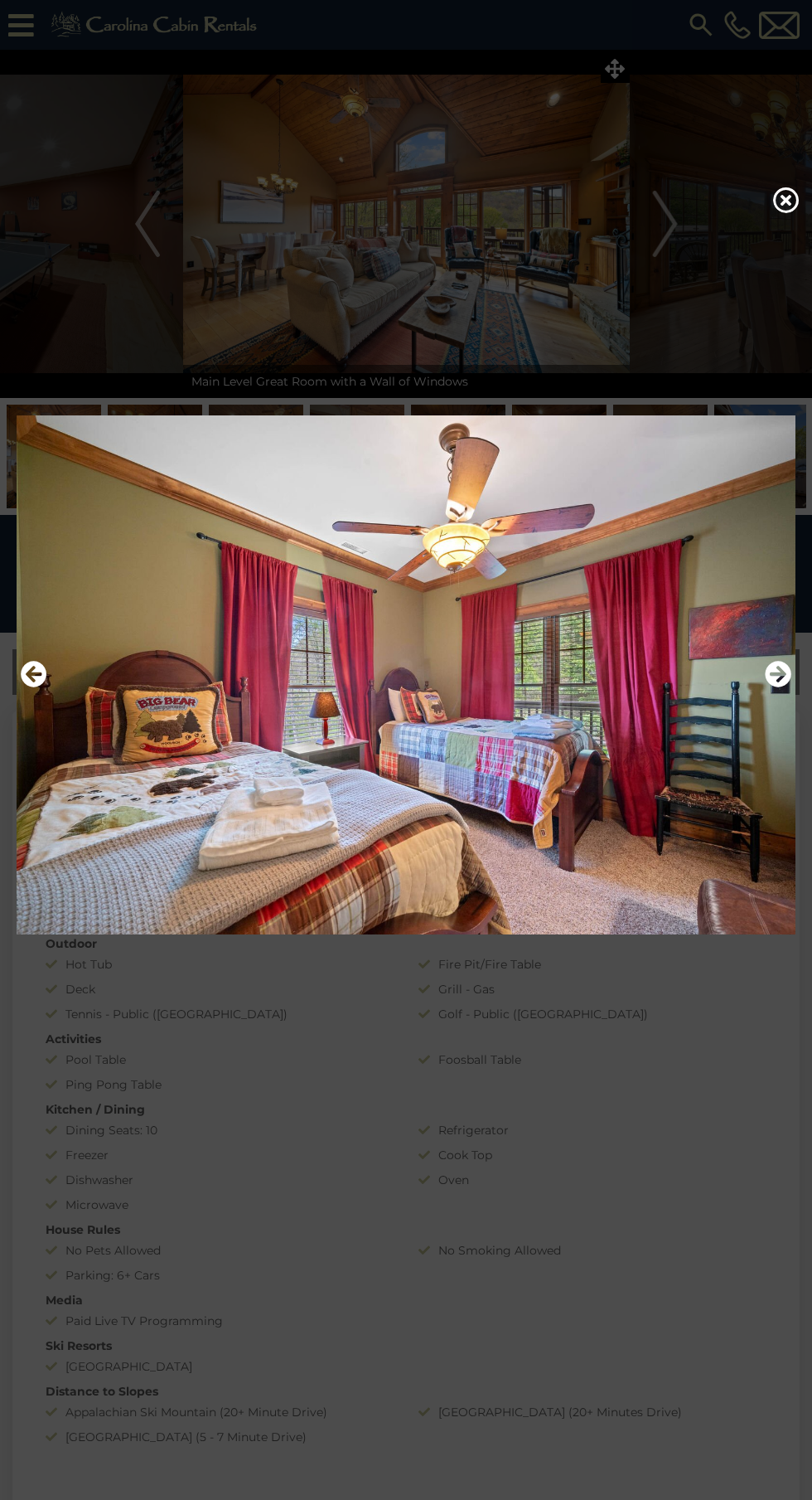
click at [774, 688] on icon "Next" at bounding box center [778, 674] width 27 height 27
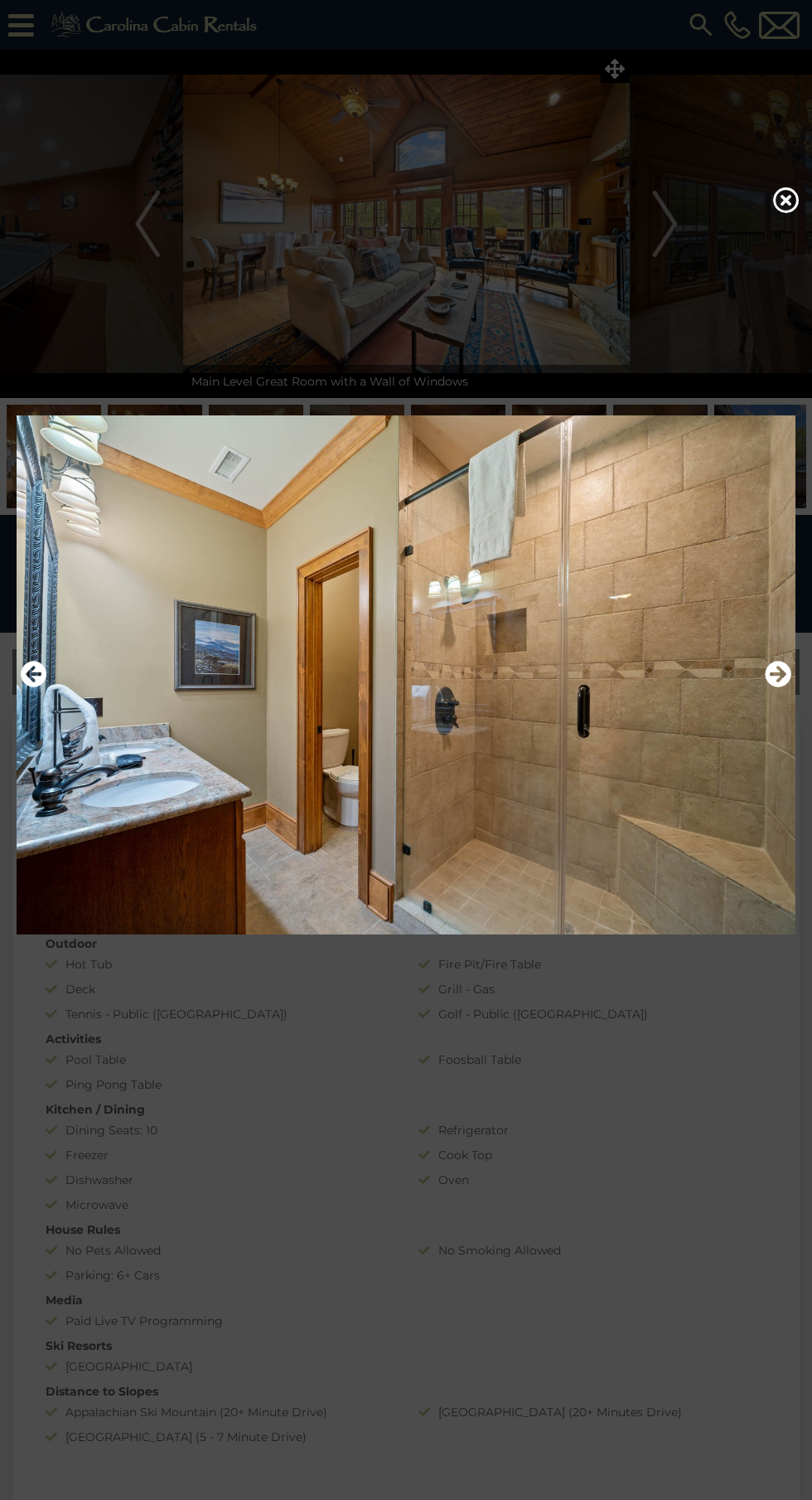
click at [777, 688] on icon "Next" at bounding box center [778, 674] width 27 height 27
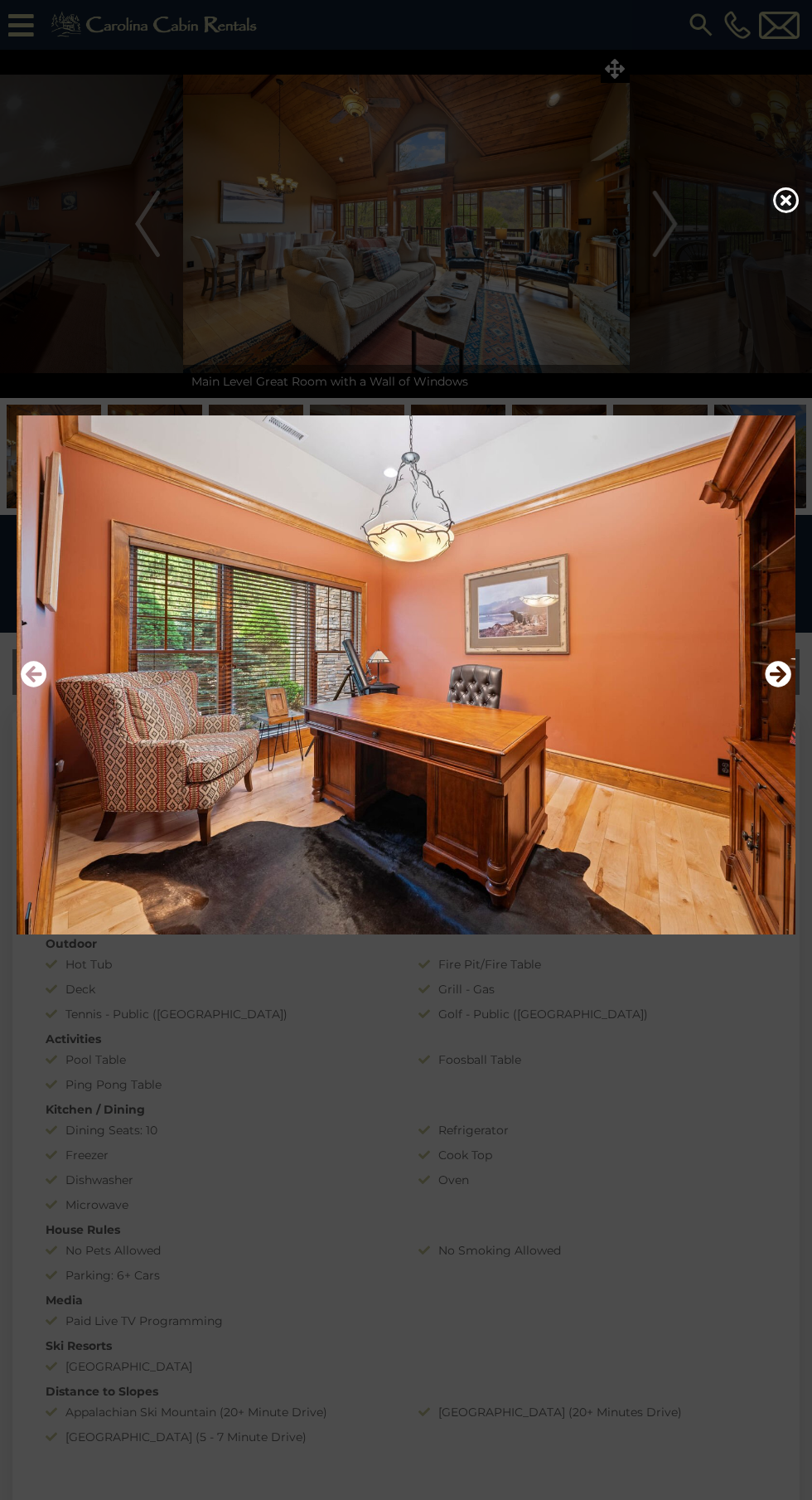
click at [796, 191] on div at bounding box center [406, 750] width 812 height 1500
click at [780, 184] on div at bounding box center [406, 750] width 812 height 1500
click at [785, 213] on icon at bounding box center [786, 200] width 27 height 27
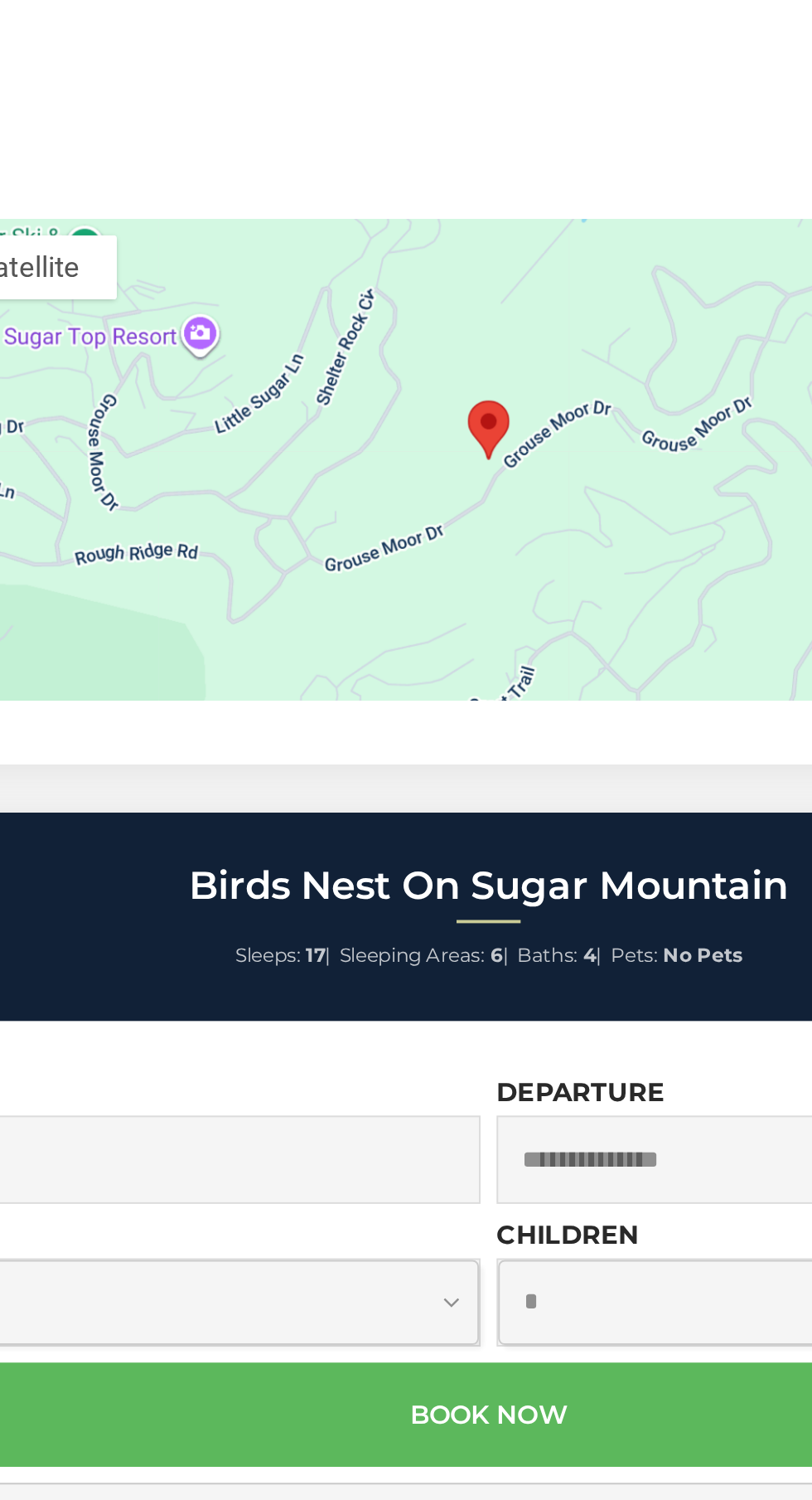
scroll to position [3704, 0]
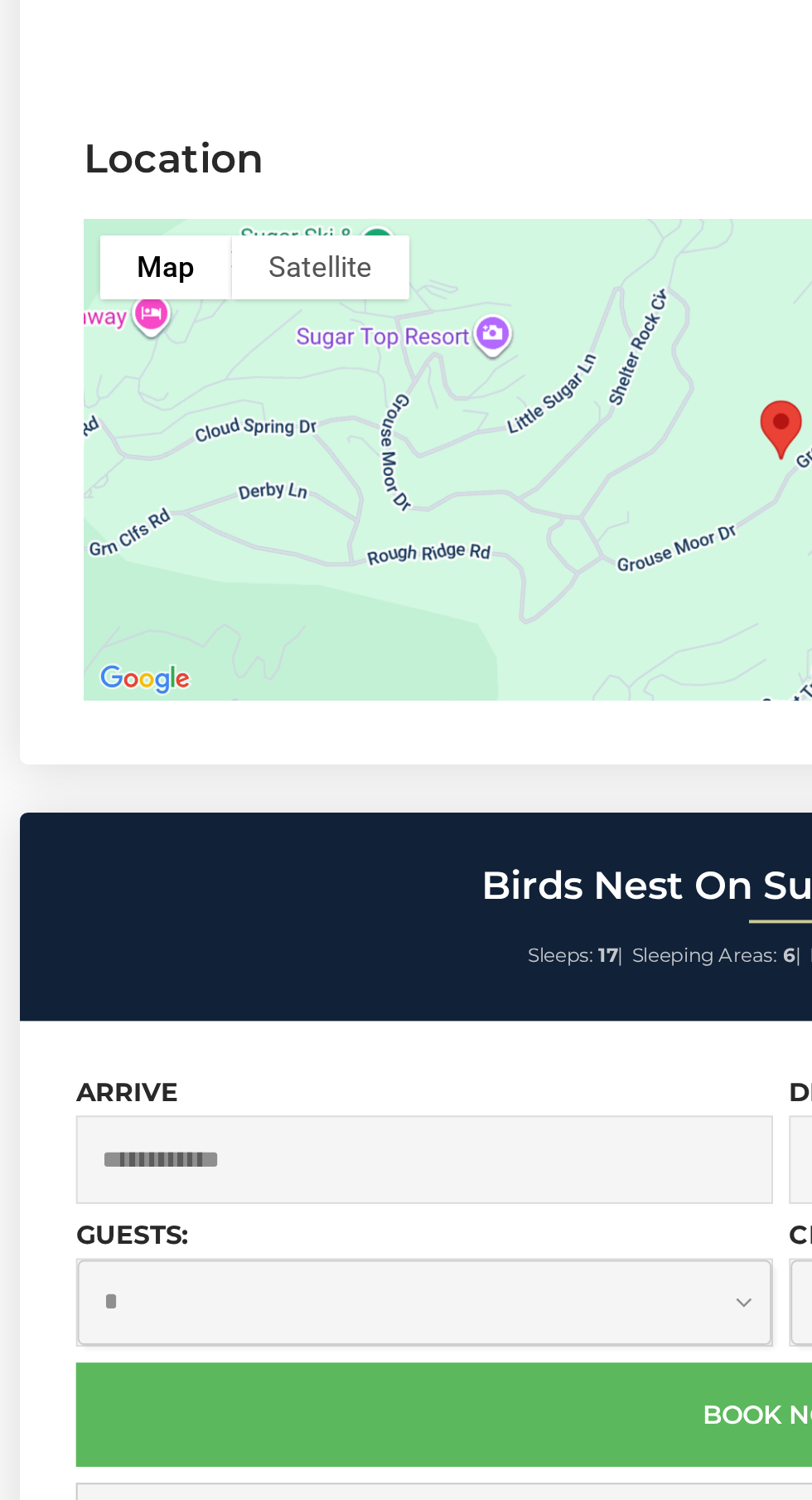
click at [182, 912] on input "text" at bounding box center [222, 928] width 361 height 46
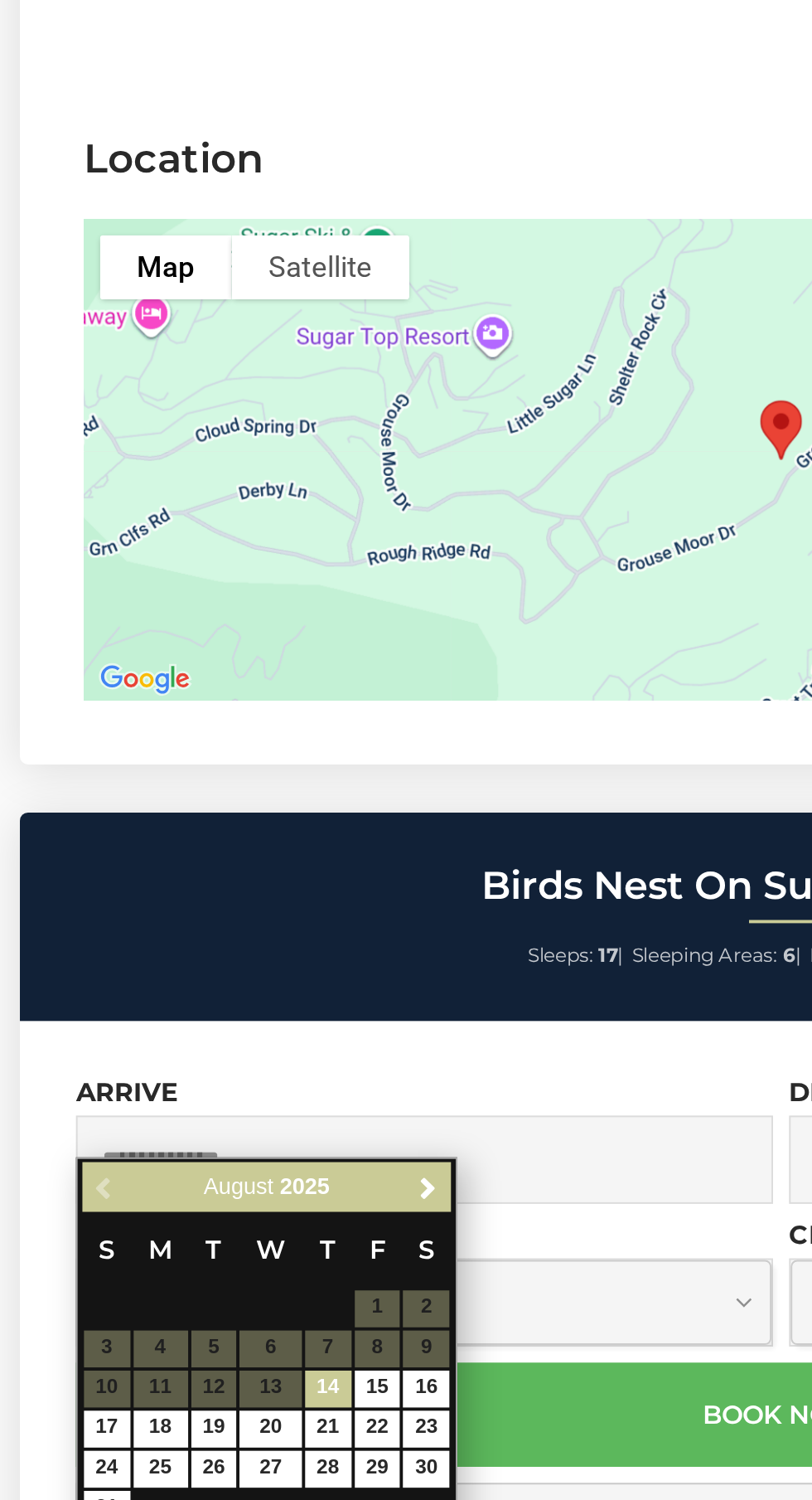
click at [224, 941] on span "Next" at bounding box center [224, 942] width 13 height 13
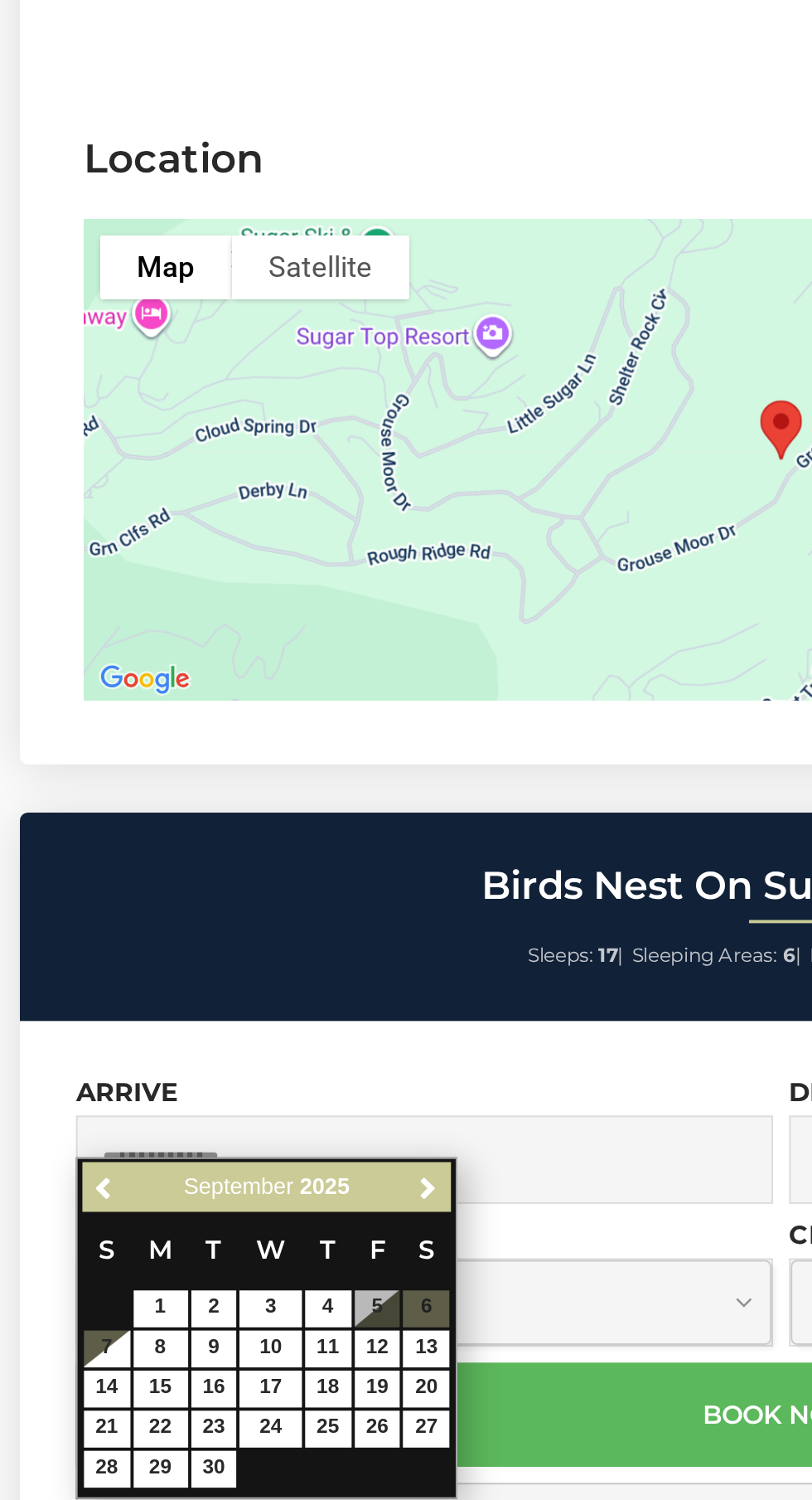
click at [223, 941] on span "Next" at bounding box center [224, 942] width 13 height 13
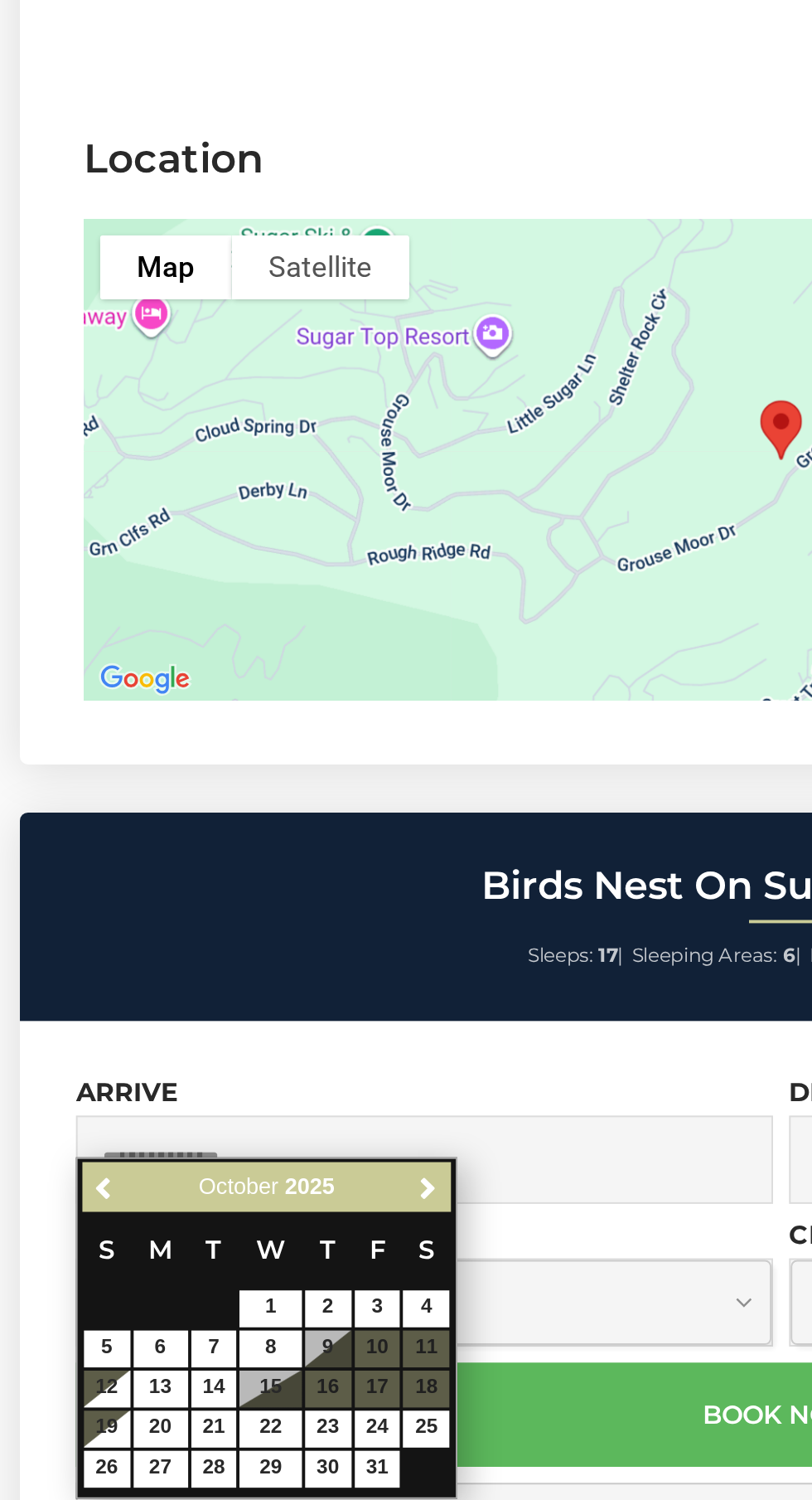
click at [226, 938] on span "Next" at bounding box center [224, 942] width 13 height 13
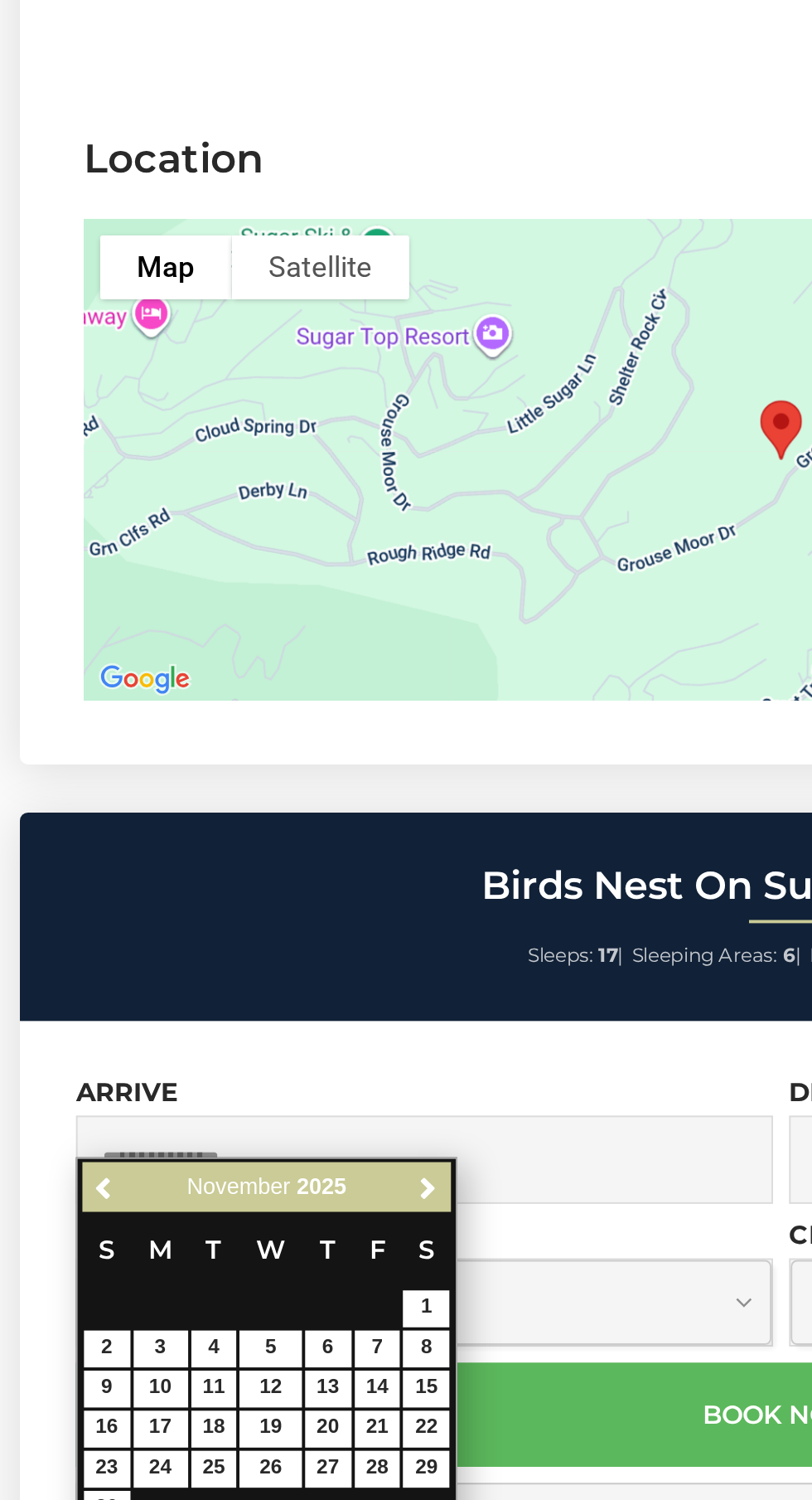
click at [223, 941] on span "Next" at bounding box center [224, 942] width 13 height 13
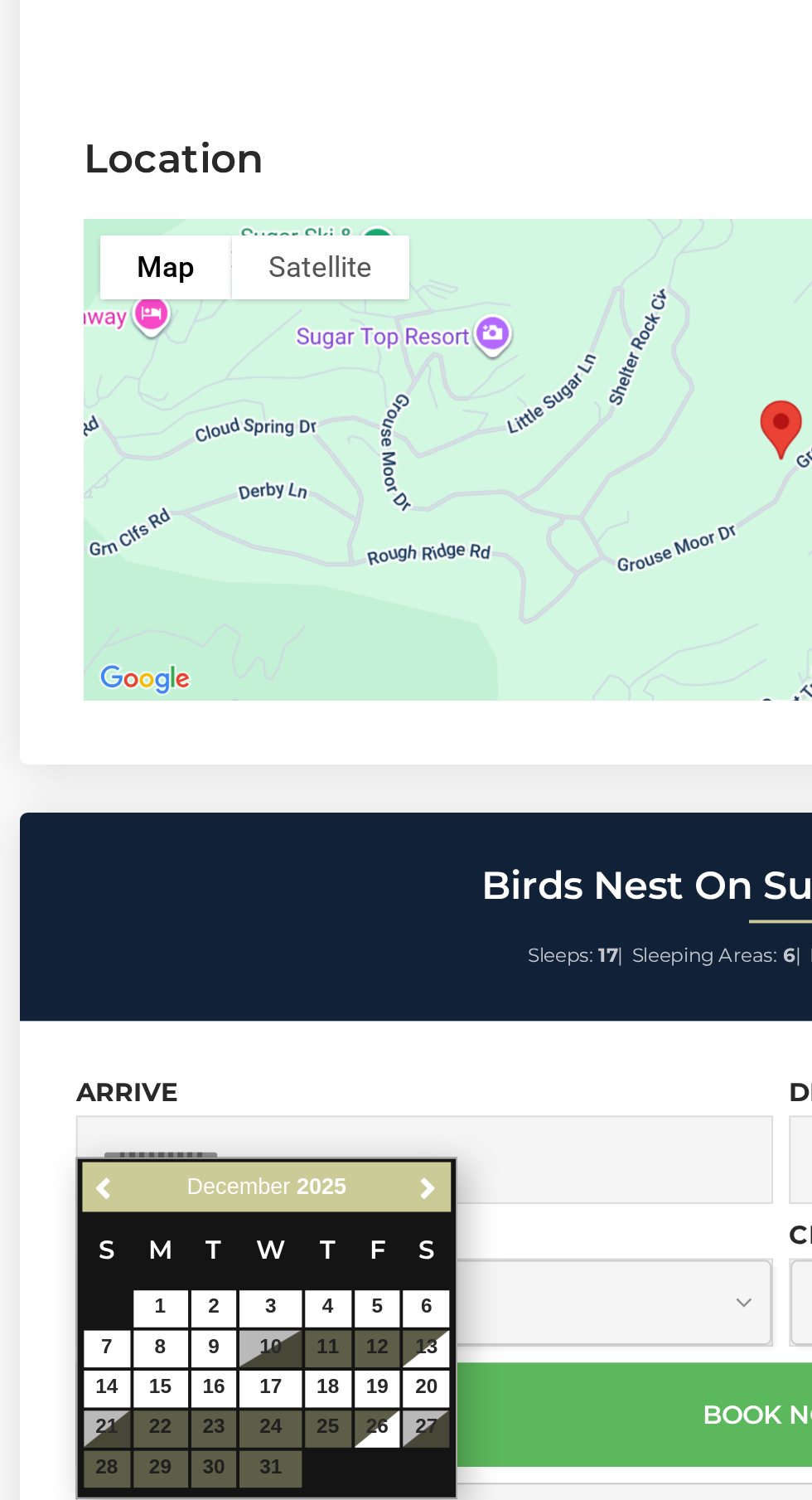
click at [222, 937] on span "Next" at bounding box center [224, 942] width 13 height 13
